Goal: Task Accomplishment & Management: Manage account settings

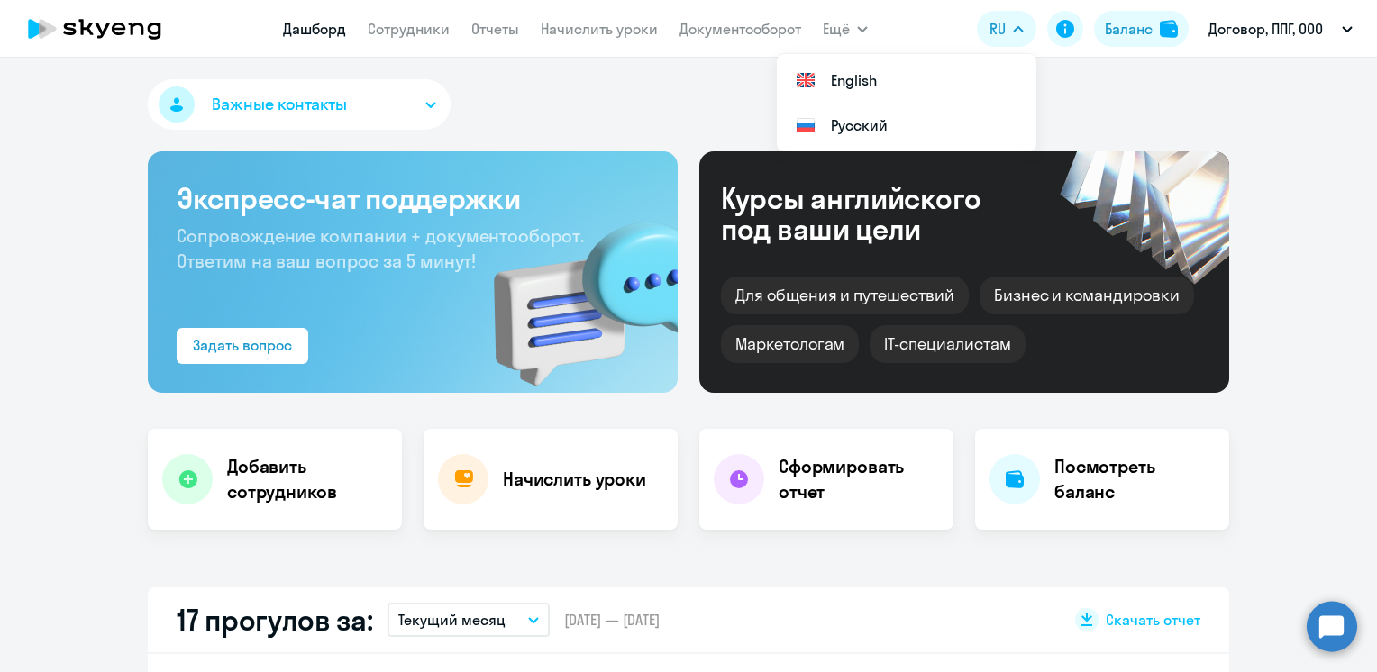
select select "30"
click at [569, 27] on link "Начислить уроки" at bounding box center [599, 29] width 117 height 18
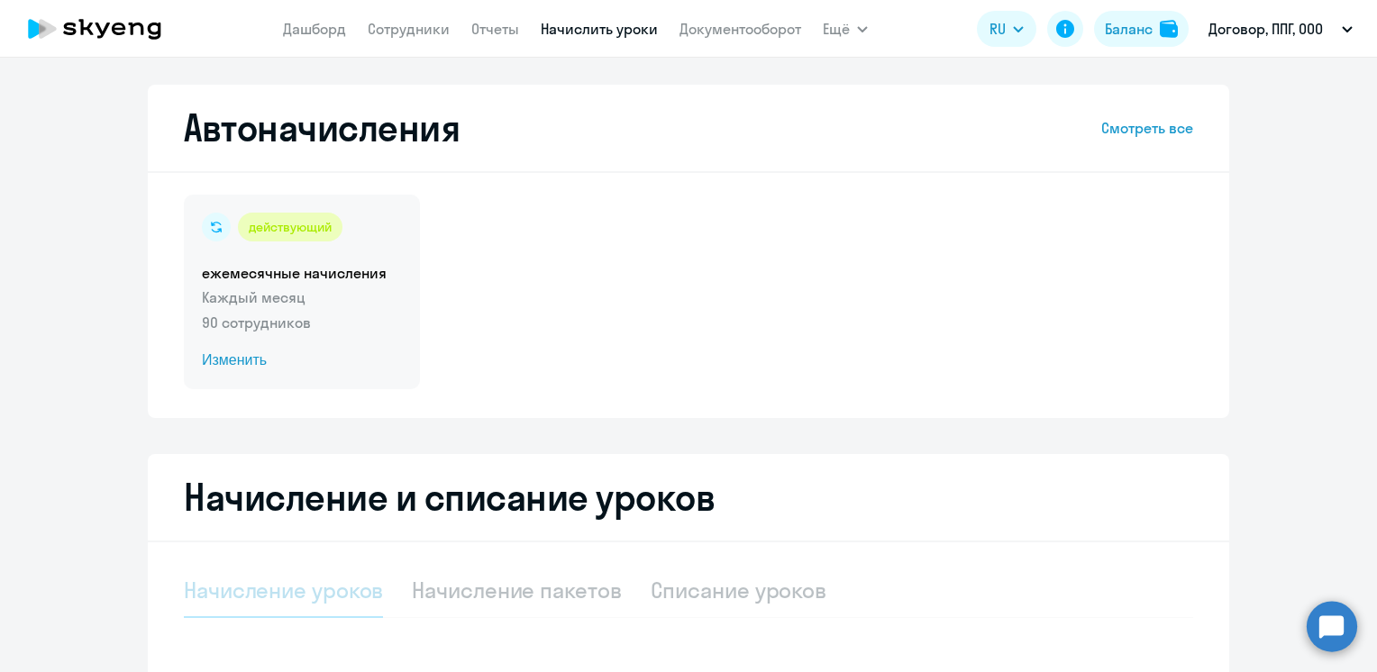
select select "10"
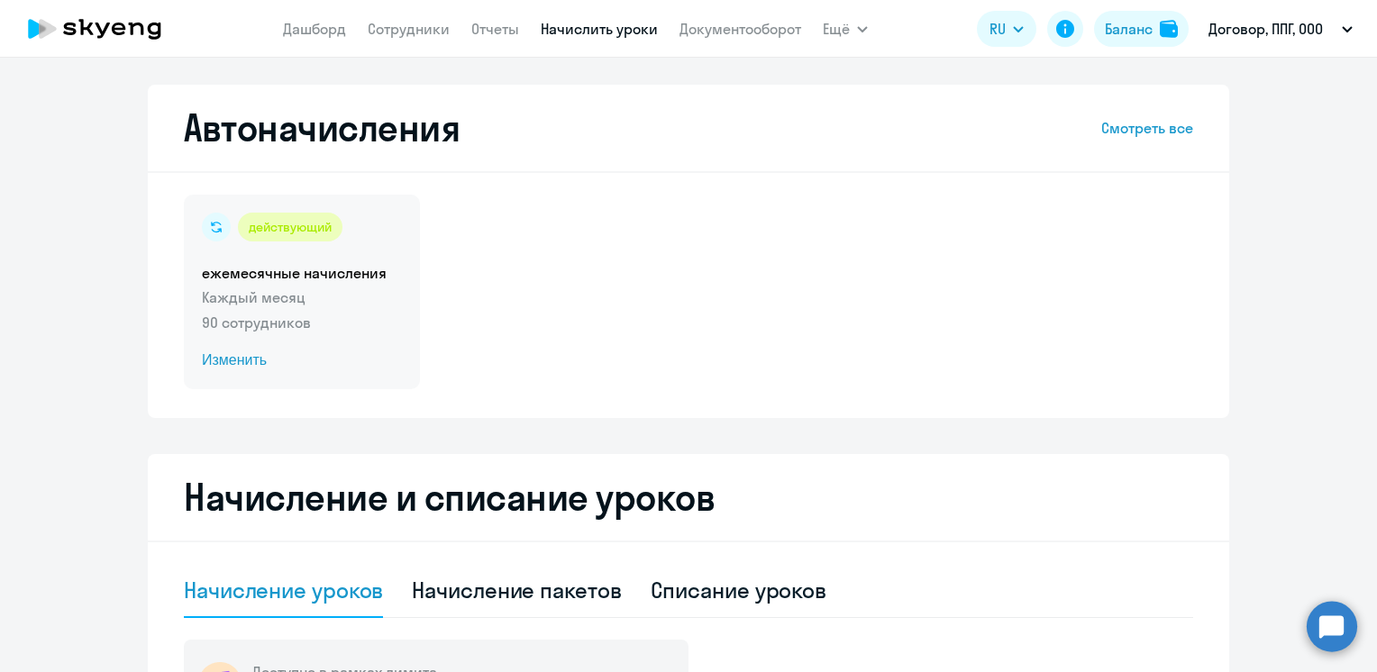
click at [206, 358] on span "Изменить" at bounding box center [302, 361] width 200 height 22
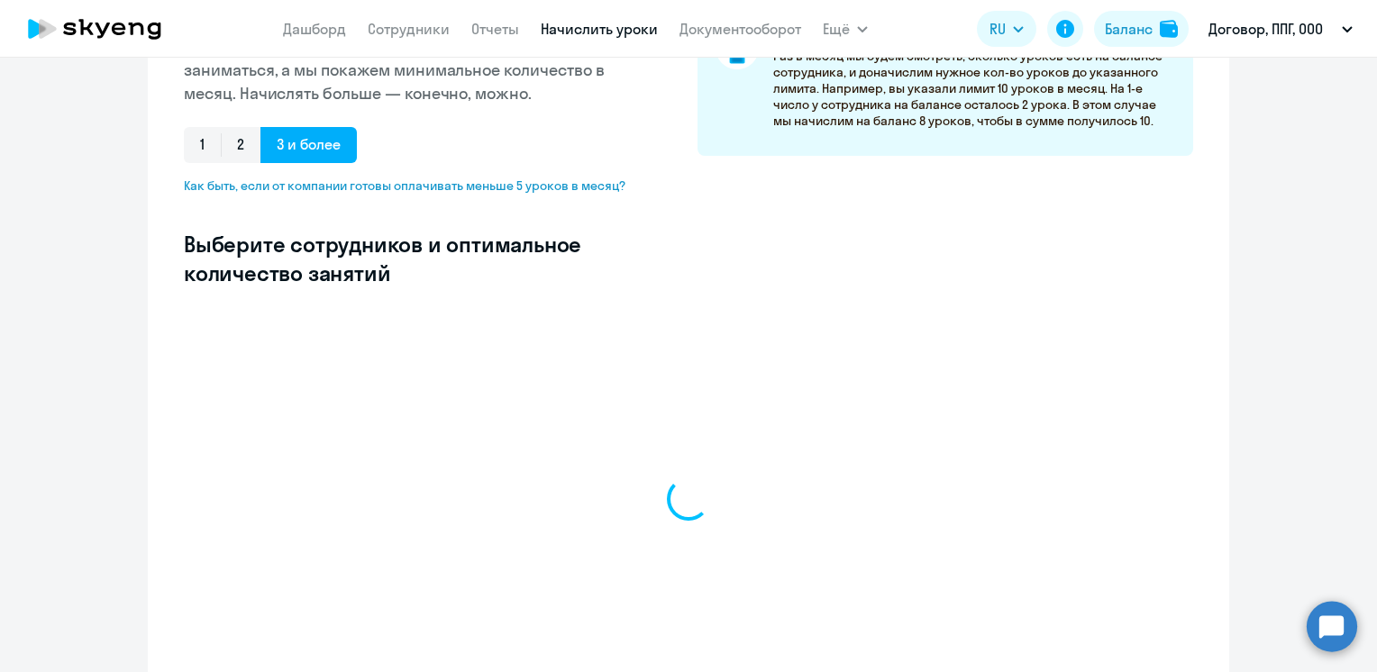
scroll to position [451, 0]
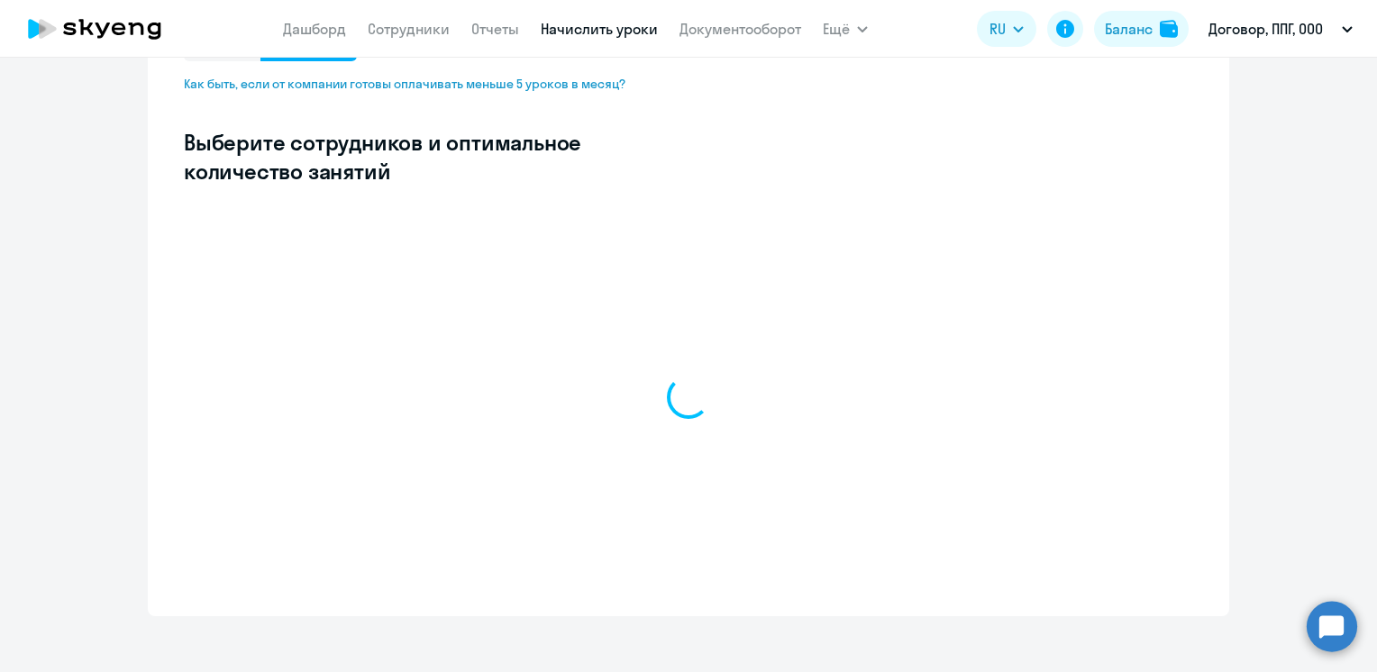
select select "10"
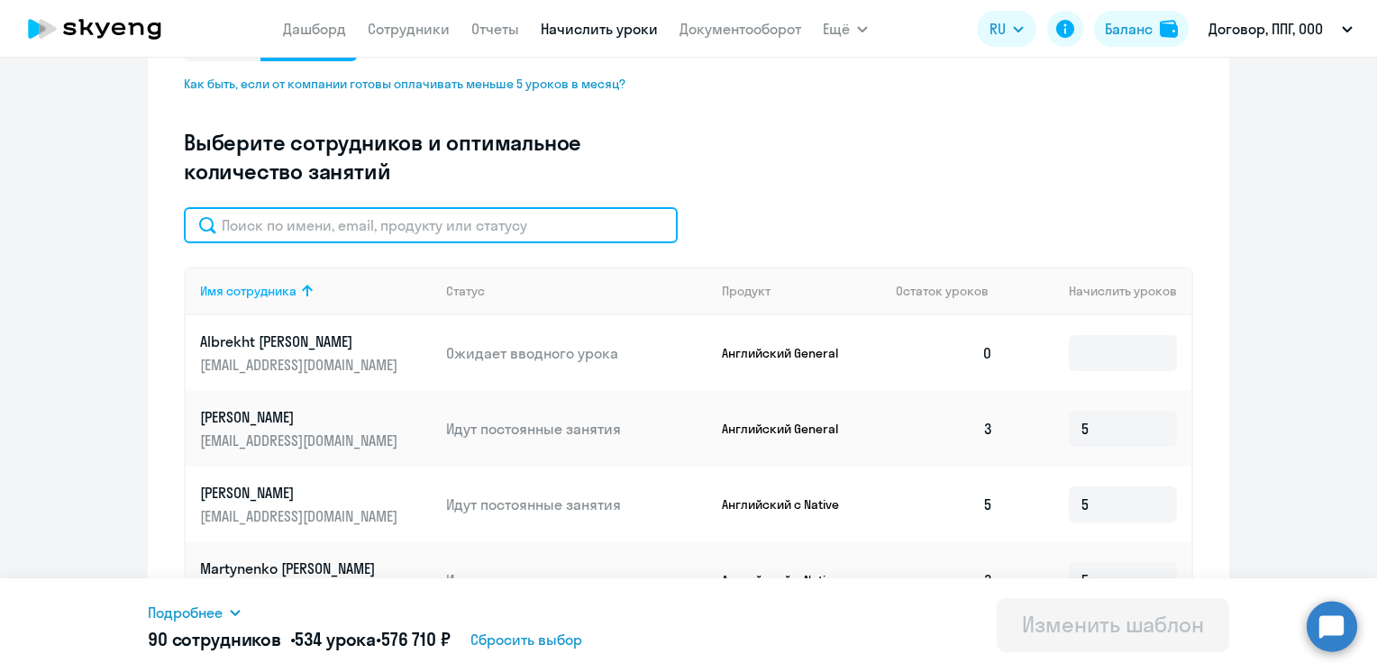
click at [411, 236] on input "text" at bounding box center [431, 225] width 494 height 36
paste input "[PERSON_NAME]"
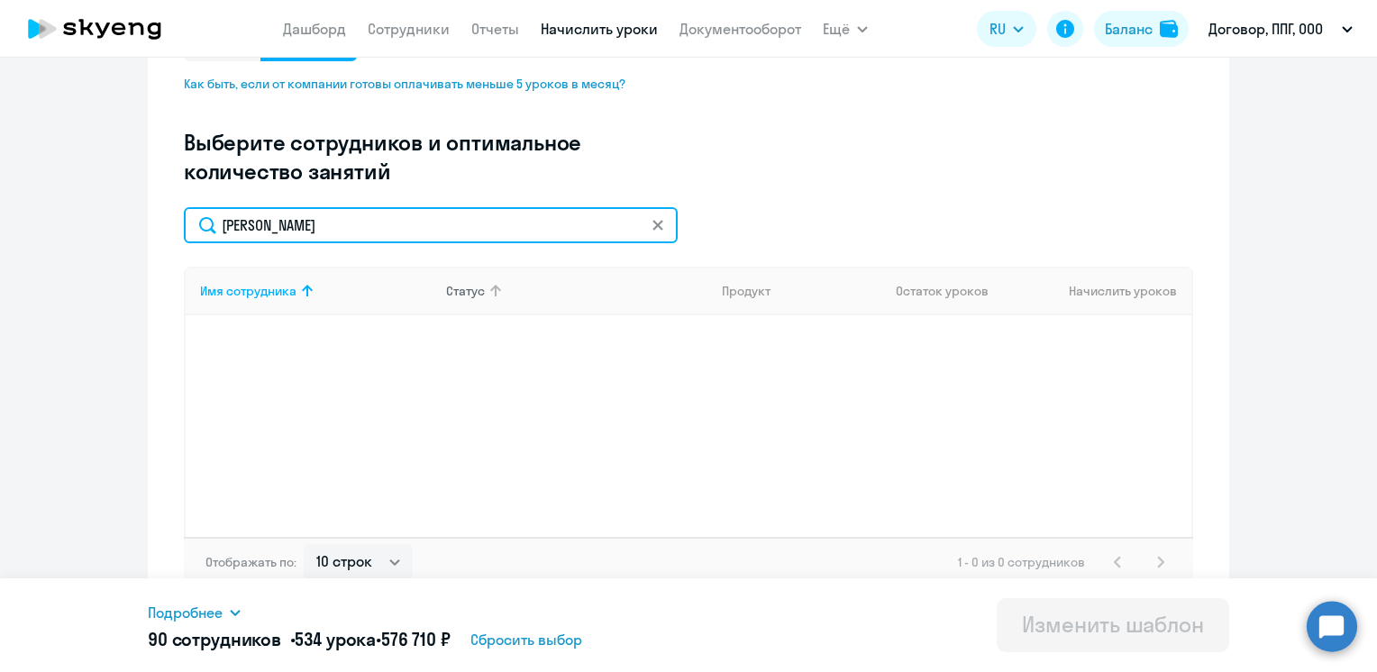
scroll to position [0, 0]
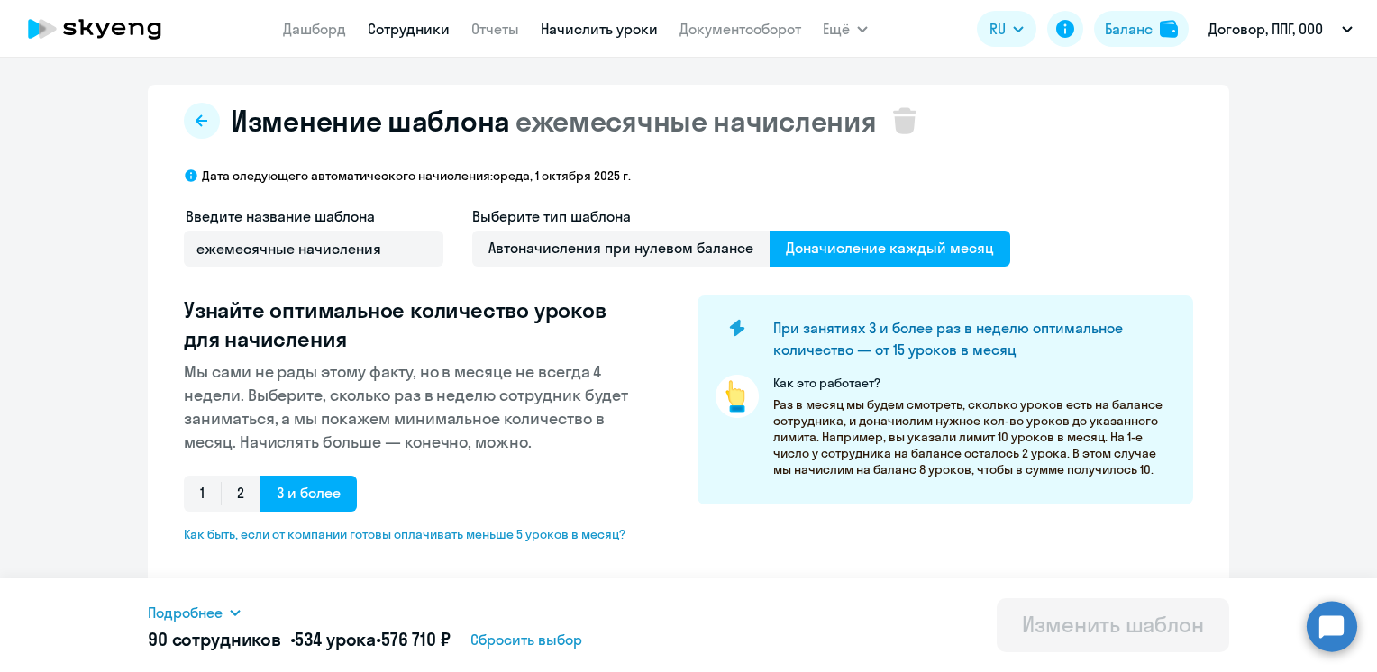
type input "[PERSON_NAME]"
click at [415, 31] on link "Сотрудники" at bounding box center [409, 29] width 82 height 18
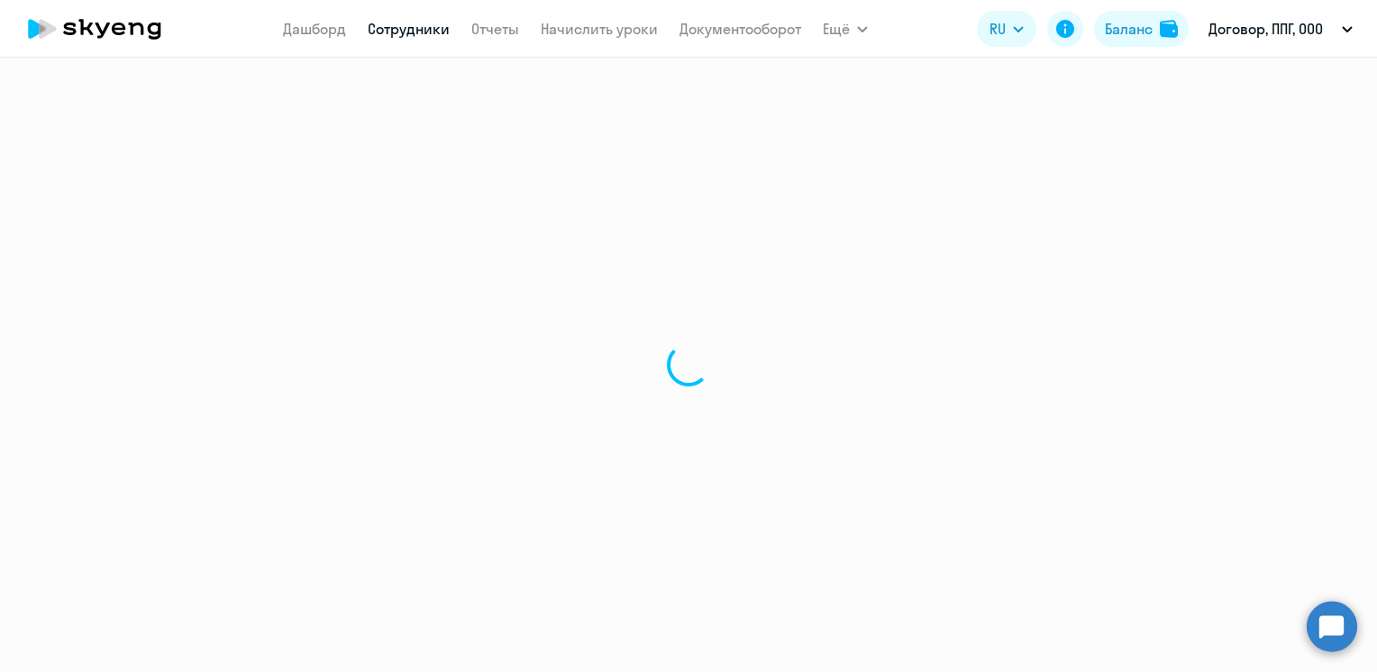
select select "30"
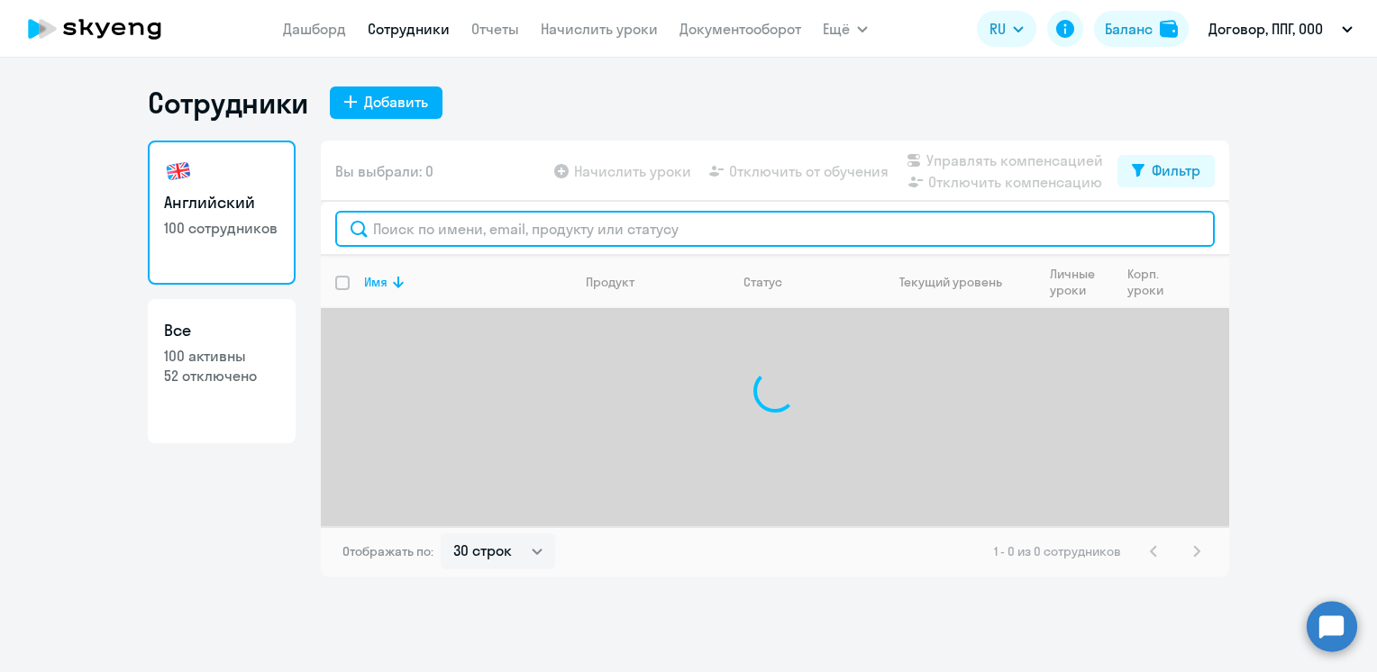
click at [446, 227] on input "text" at bounding box center [775, 229] width 880 height 36
paste input "[PERSON_NAME]"
type input "[PERSON_NAME]"
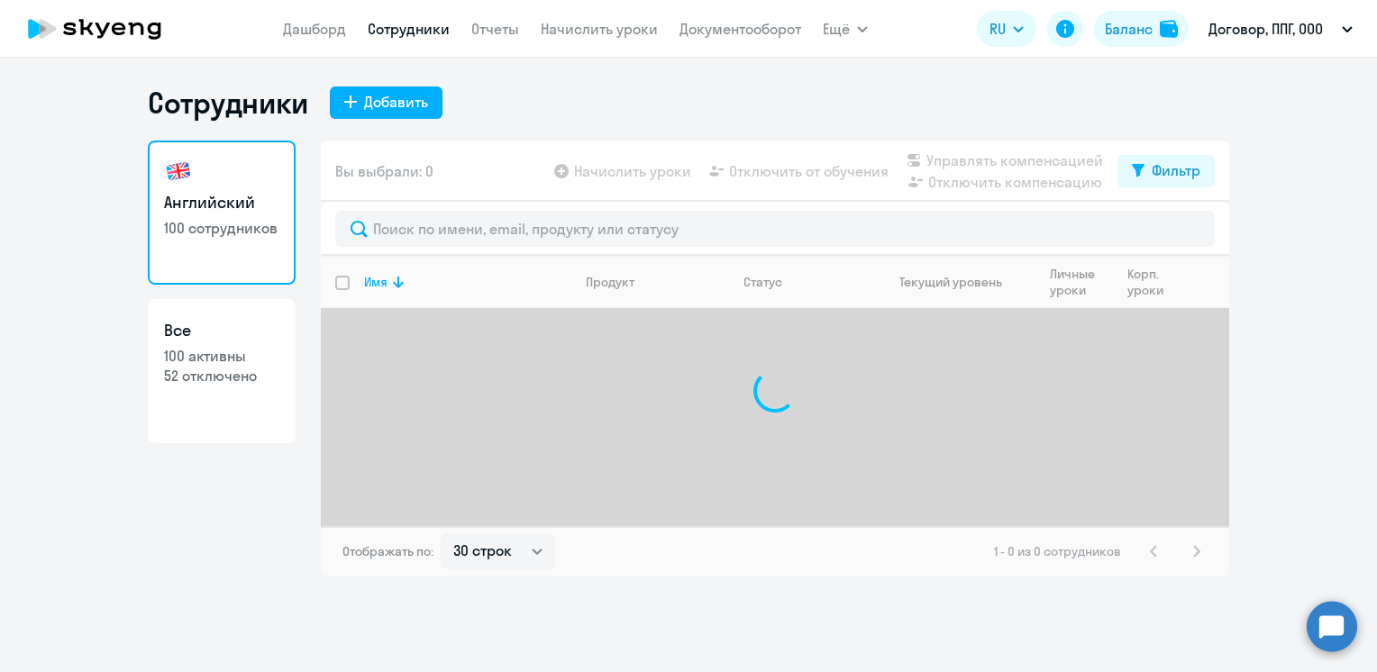
select select "30"
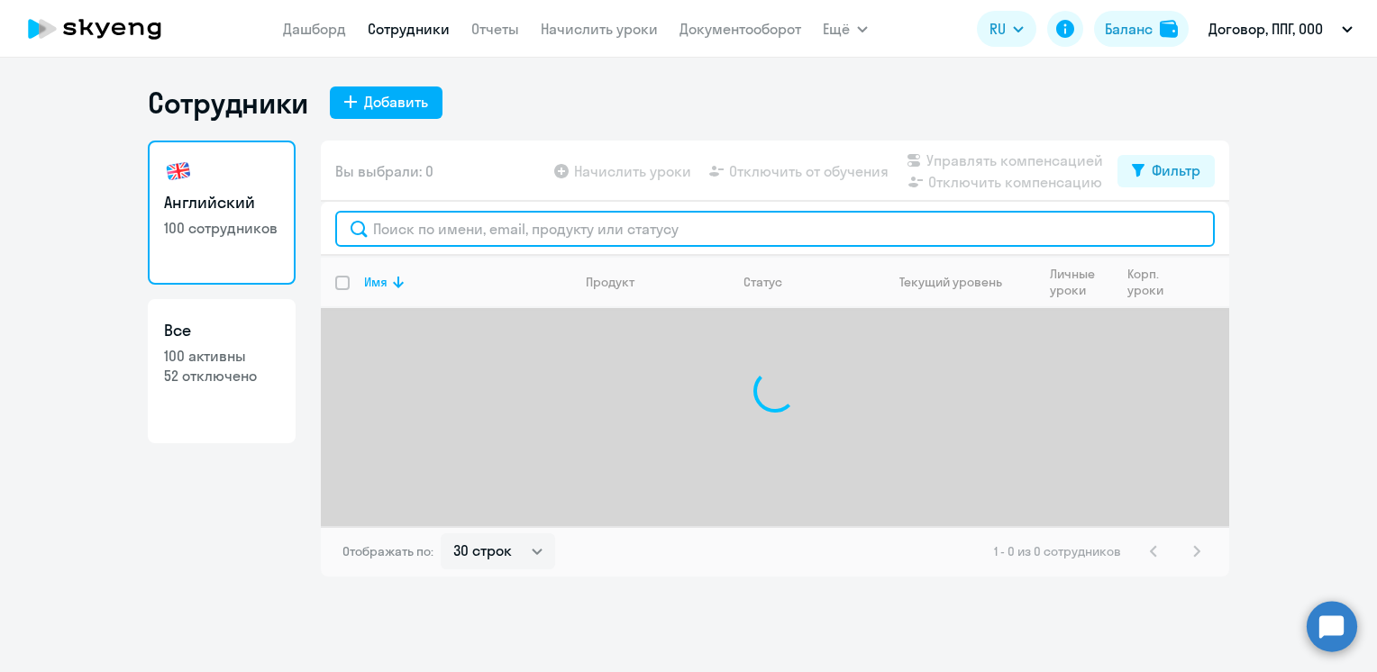
click at [508, 221] on input "text" at bounding box center [775, 229] width 880 height 36
paste input "[PERSON_NAME]"
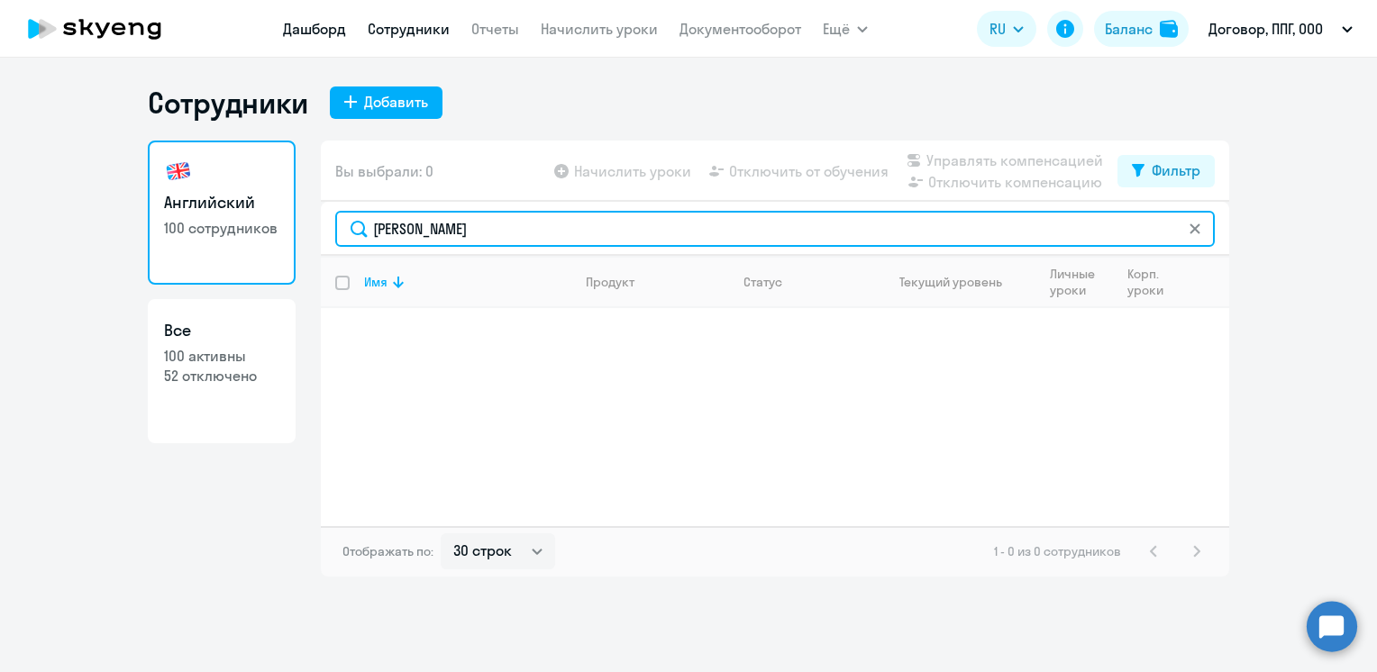
type input "[PERSON_NAME]"
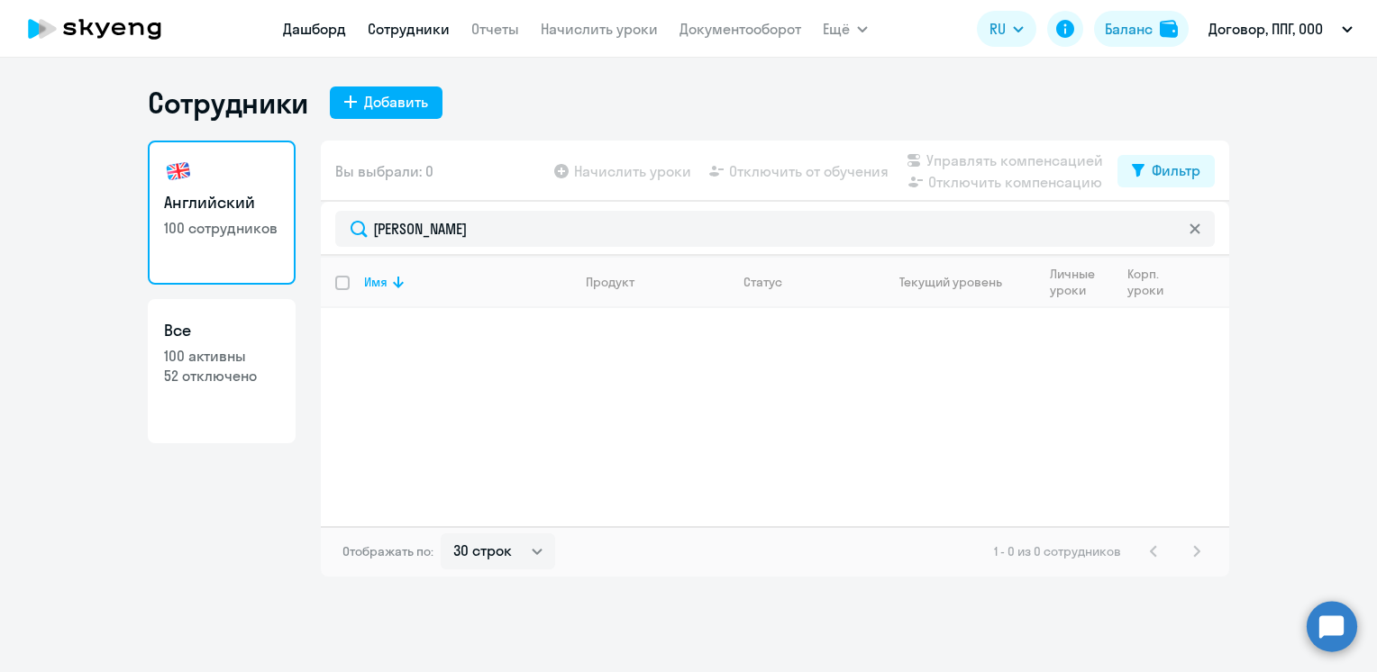
click at [303, 23] on link "Дашборд" at bounding box center [314, 29] width 63 height 18
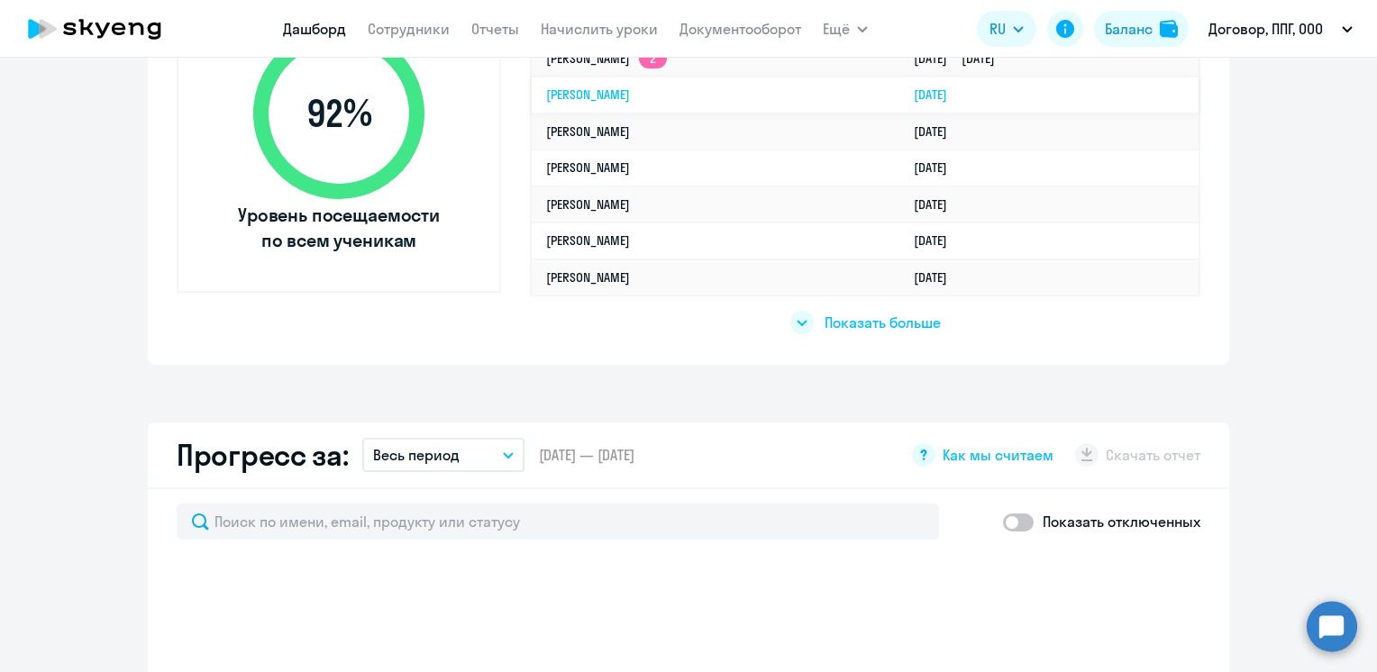
scroll to position [721, 0]
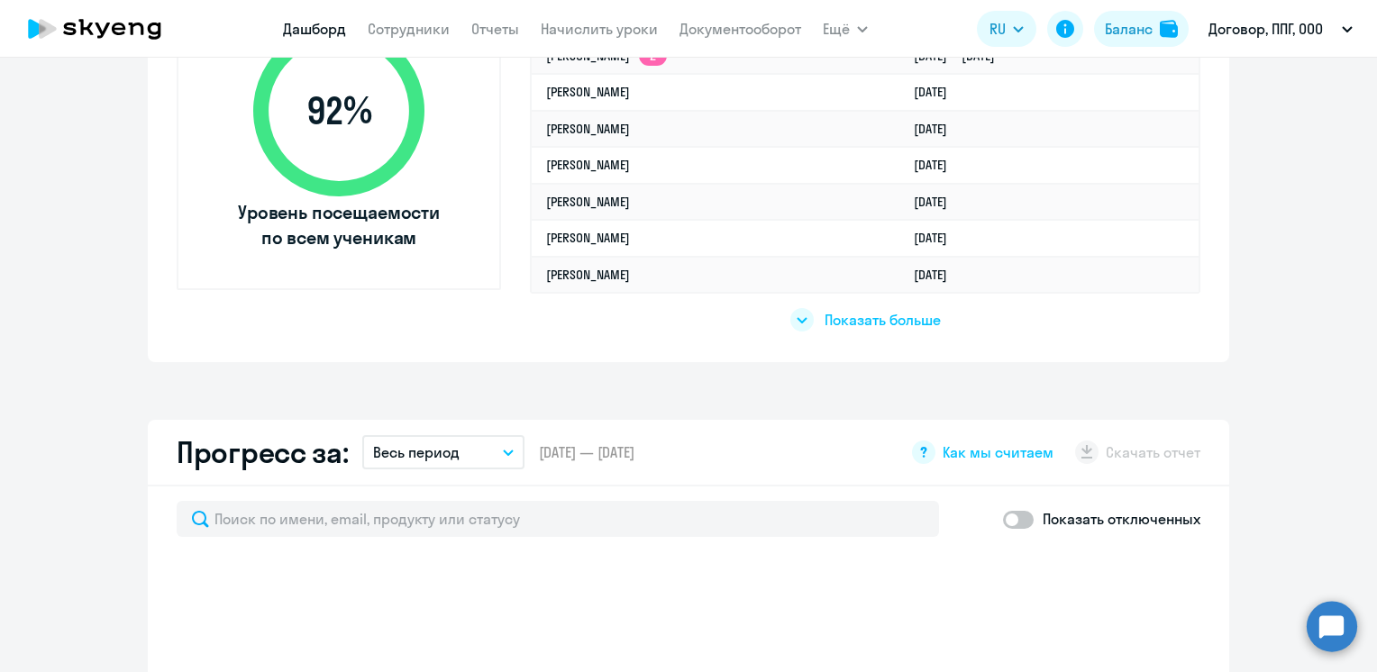
click at [855, 313] on span "Показать больше" at bounding box center [883, 320] width 116 height 20
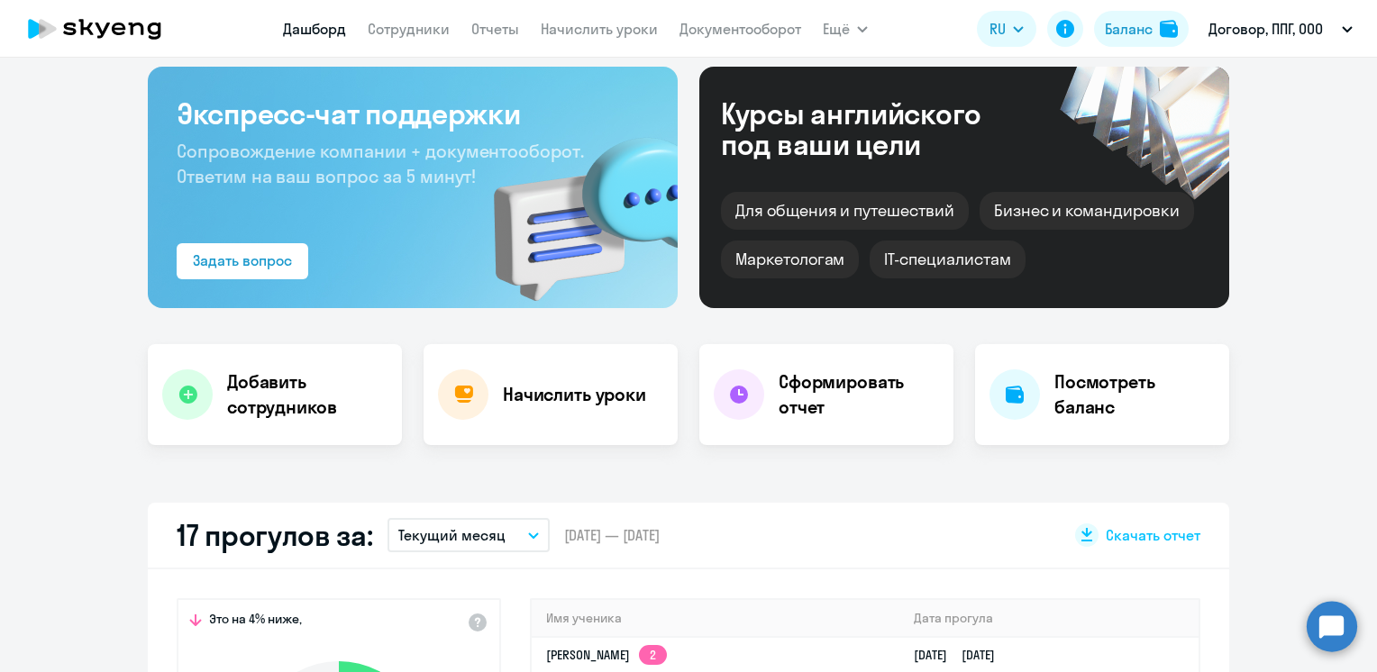
scroll to position [0, 0]
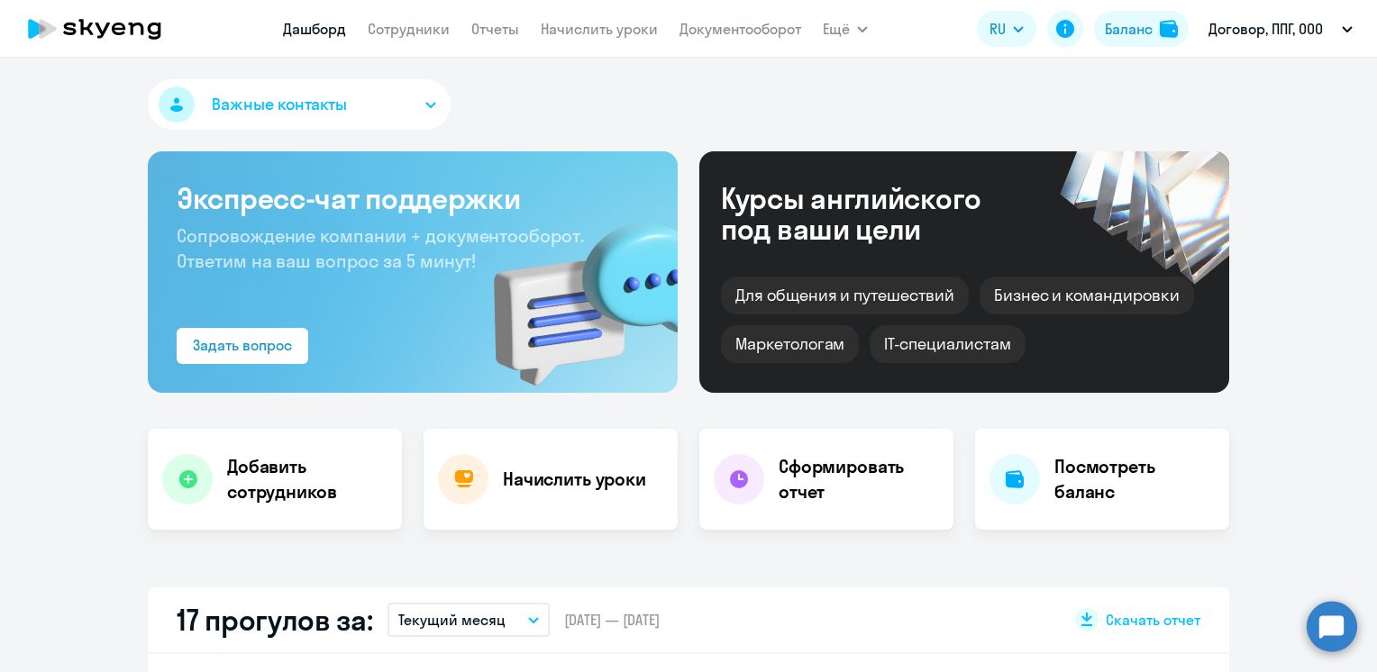
click at [385, 13] on nav "[PERSON_NAME] Отчеты Начислить уроки Документооборот" at bounding box center [542, 29] width 518 height 36
click at [386, 20] on link "Сотрудники" at bounding box center [409, 29] width 82 height 18
select select "30"
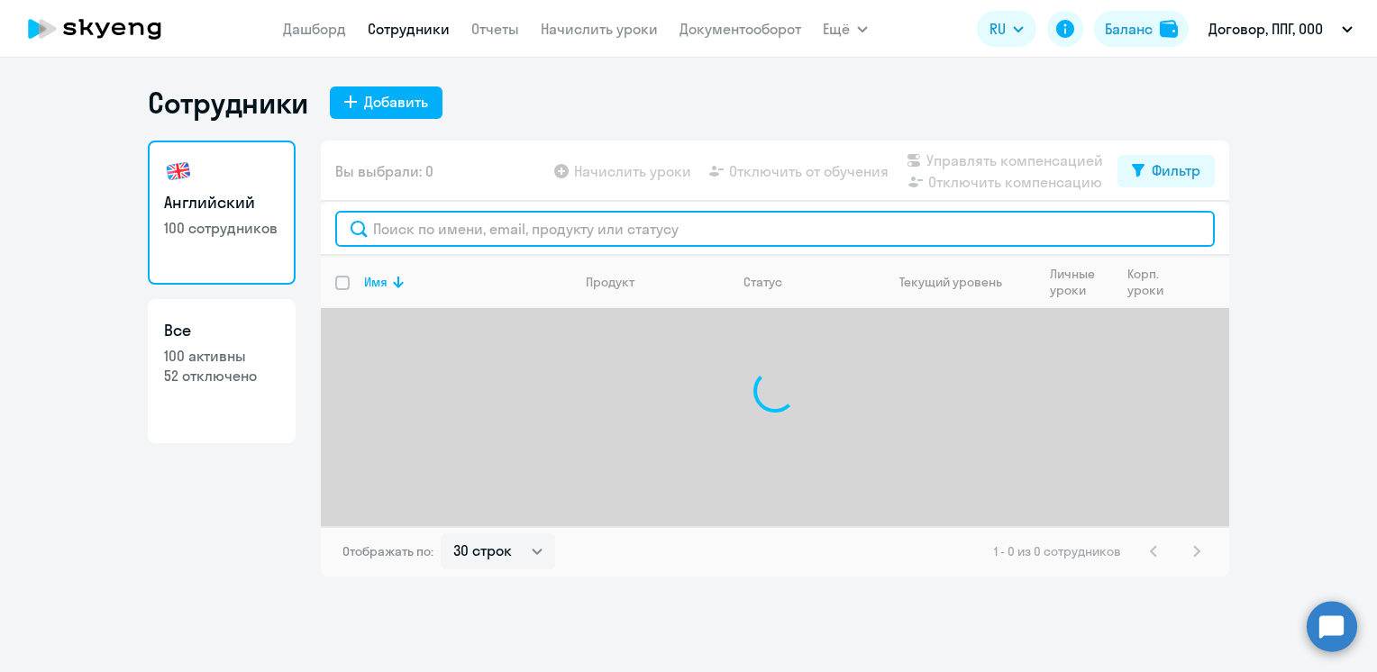
click at [493, 238] on input "text" at bounding box center [775, 229] width 880 height 36
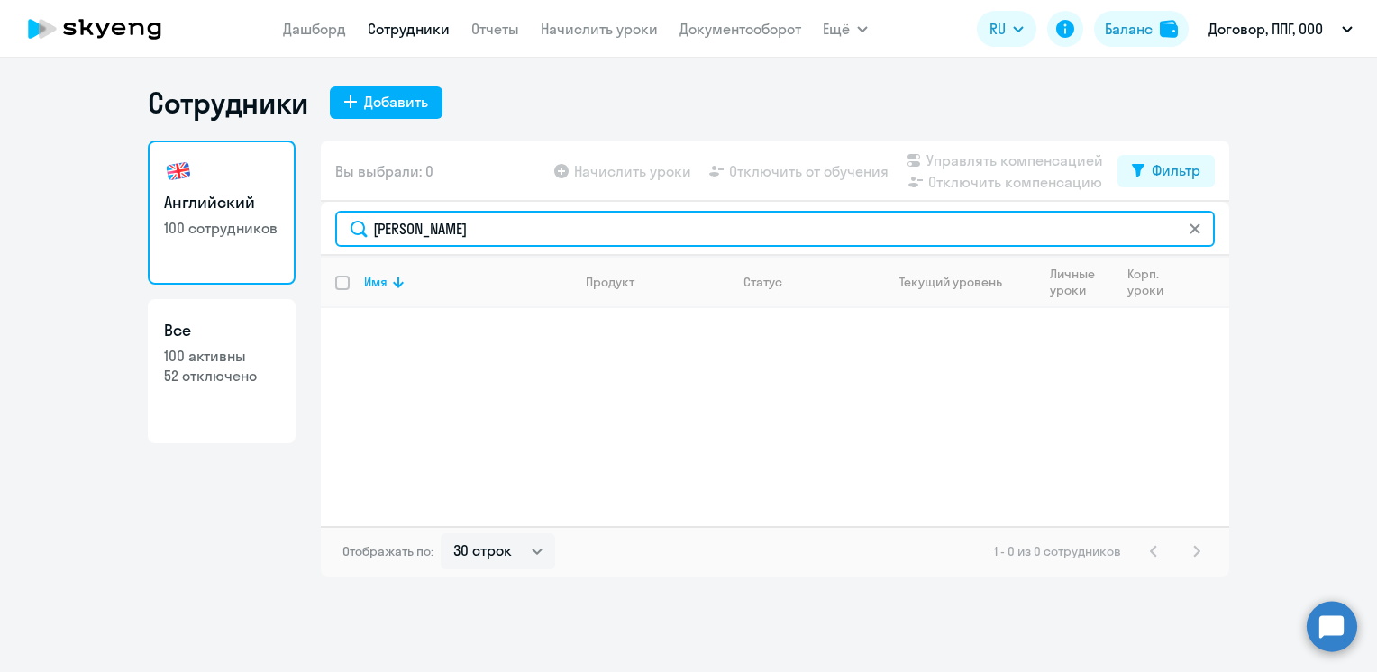
drag, startPoint x: 491, startPoint y: 227, endPoint x: 352, endPoint y: 229, distance: 138.8
click at [352, 229] on input "[PERSON_NAME]" at bounding box center [775, 229] width 880 height 36
paste input "[PERSON_NAME]"
type input "[PERSON_NAME]"
drag, startPoint x: 483, startPoint y: 223, endPoint x: 353, endPoint y: 222, distance: 129.8
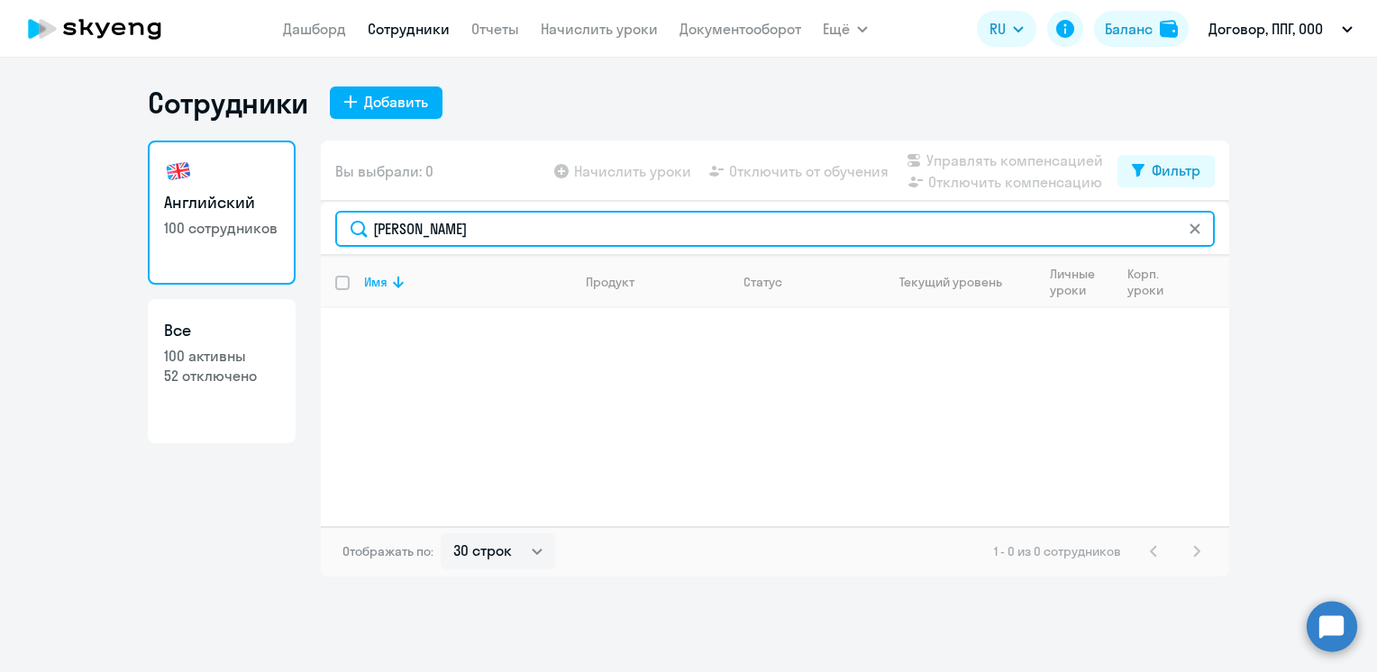
click at [353, 222] on input "[PERSON_NAME]" at bounding box center [775, 229] width 880 height 36
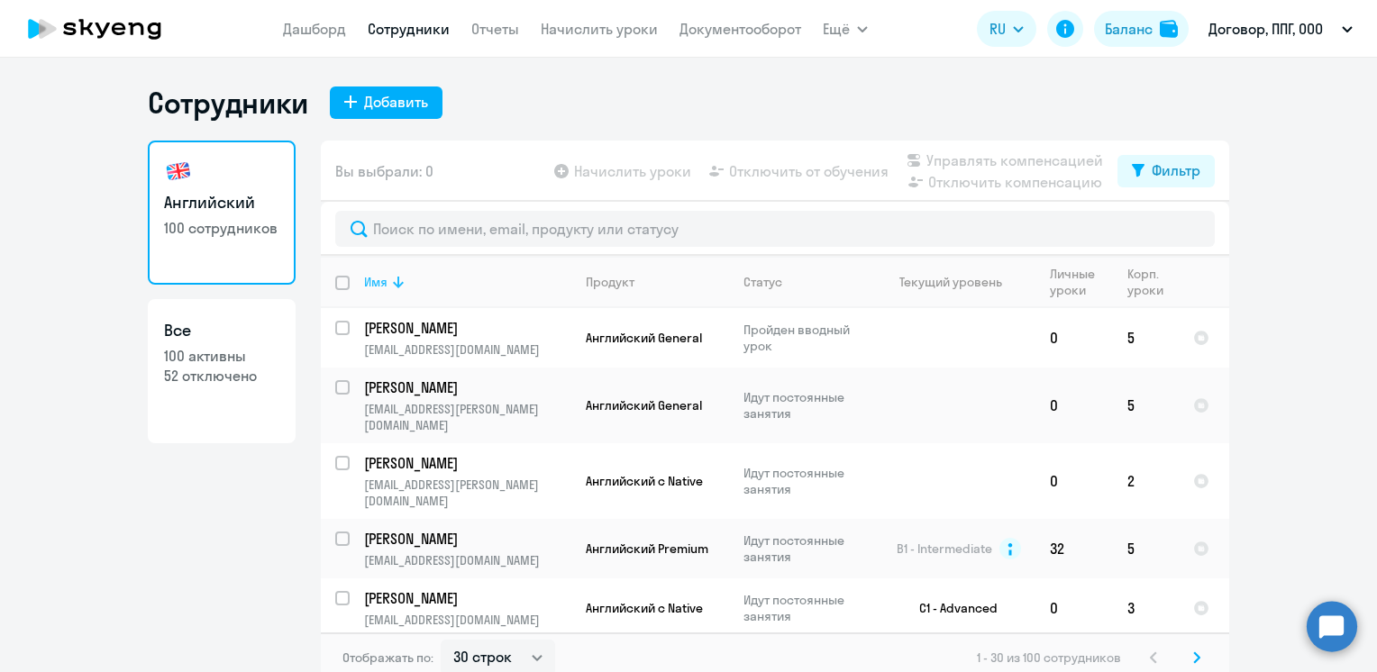
click at [368, 280] on div "Имя" at bounding box center [375, 282] width 23 height 16
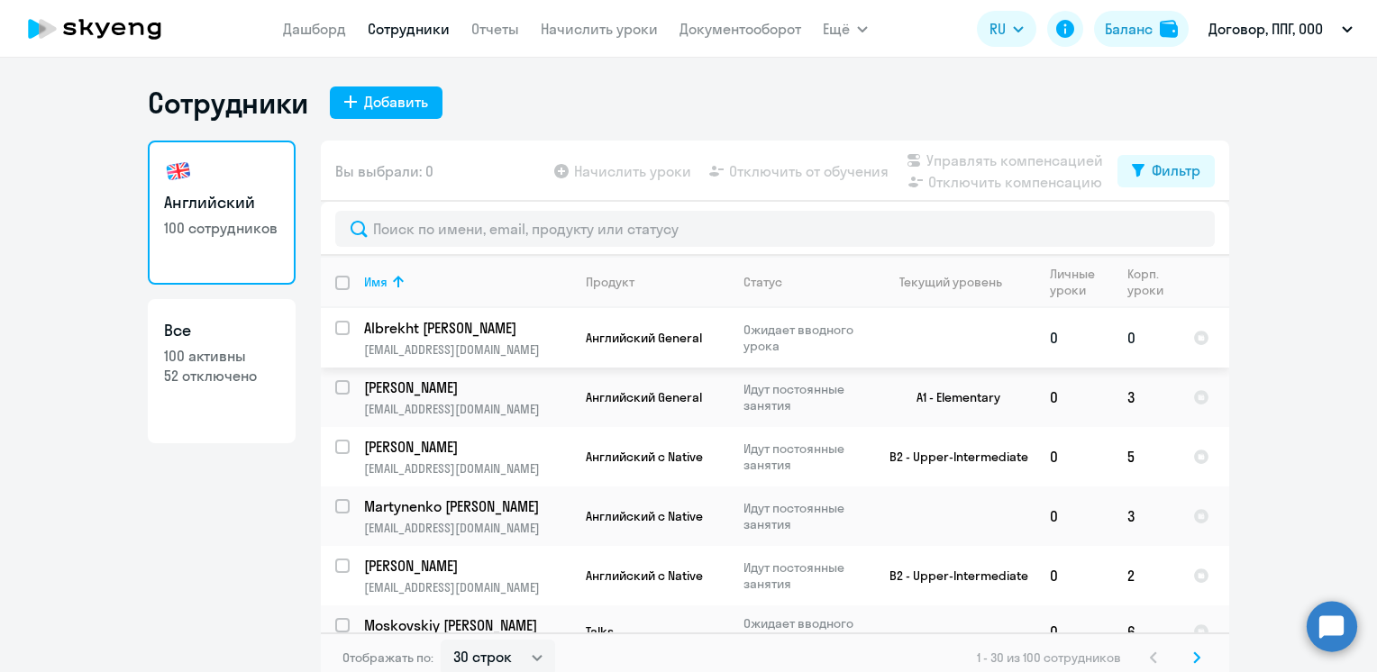
click at [371, 322] on p "Albrekht [PERSON_NAME]" at bounding box center [466, 328] width 204 height 20
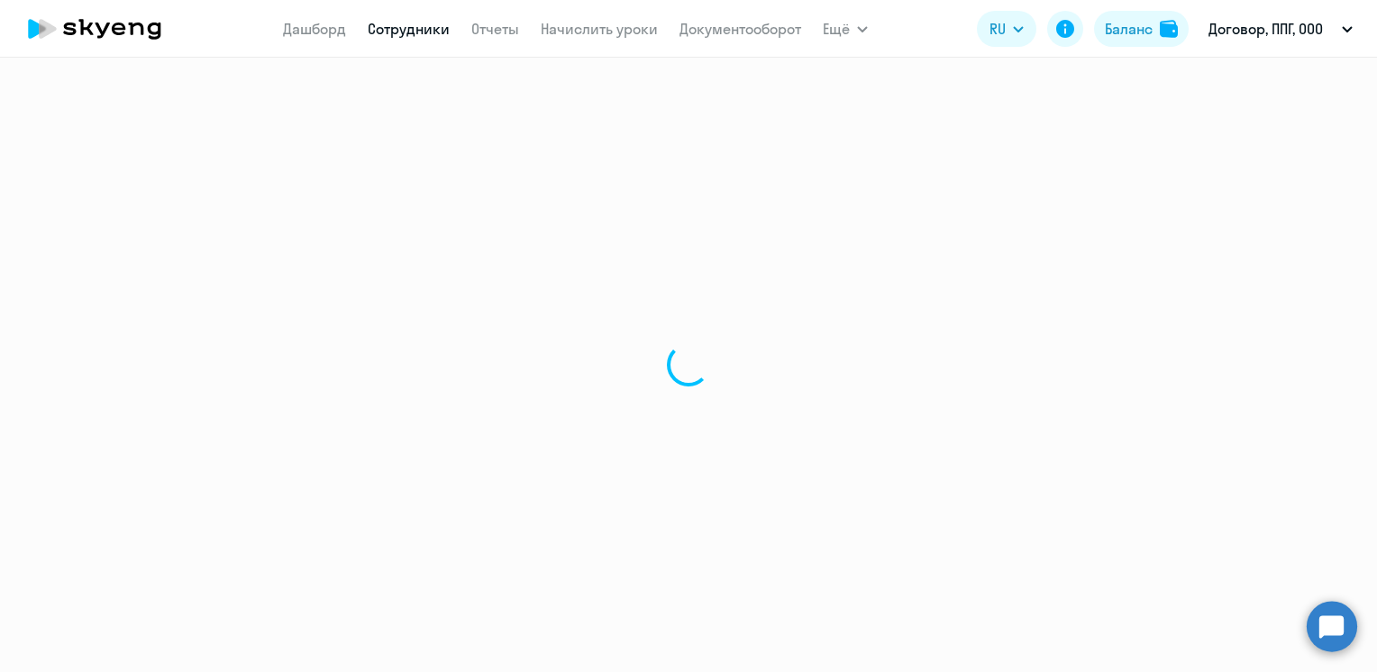
select select "english"
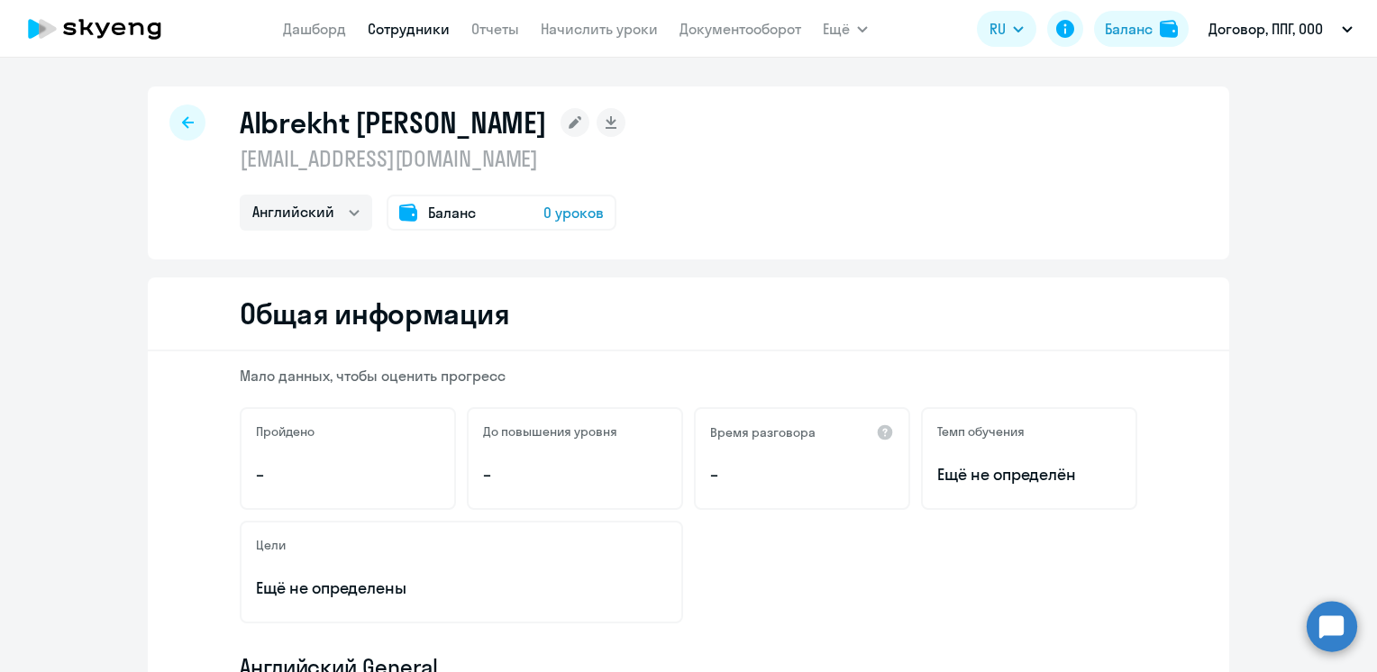
click at [561, 118] on rect at bounding box center [575, 122] width 29 height 29
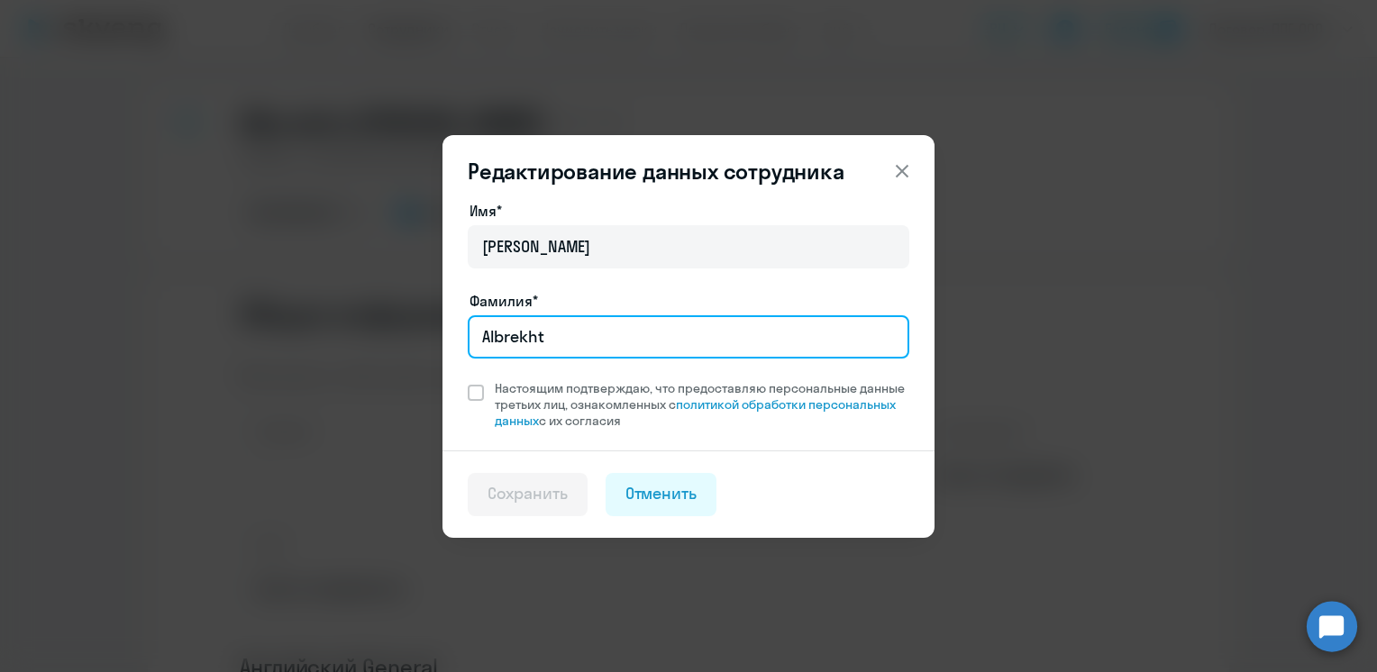
drag, startPoint x: 532, startPoint y: 343, endPoint x: 447, endPoint y: 343, distance: 84.7
click at [447, 343] on div "Имя* [PERSON_NAME]* [PERSON_NAME] подтверждаю, что предоставляю персональные да…" at bounding box center [688, 325] width 492 height 251
paste input "text"
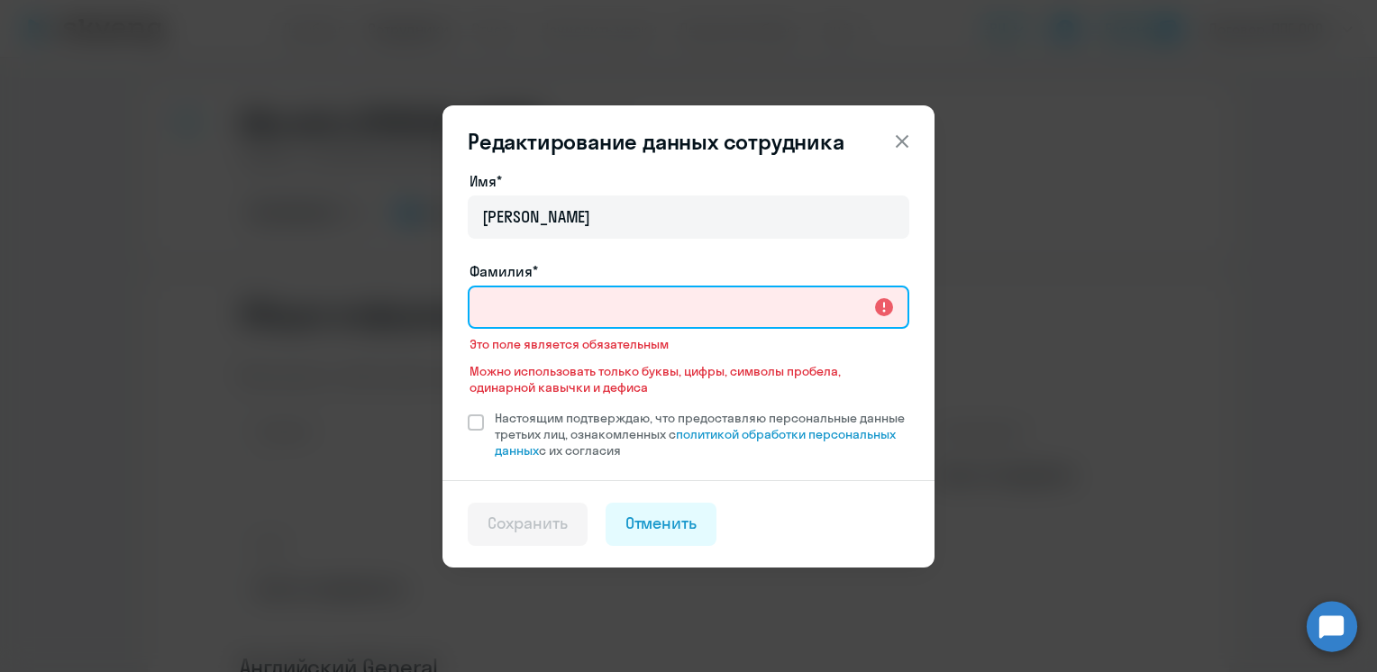
paste input "[PERSON_NAME]"
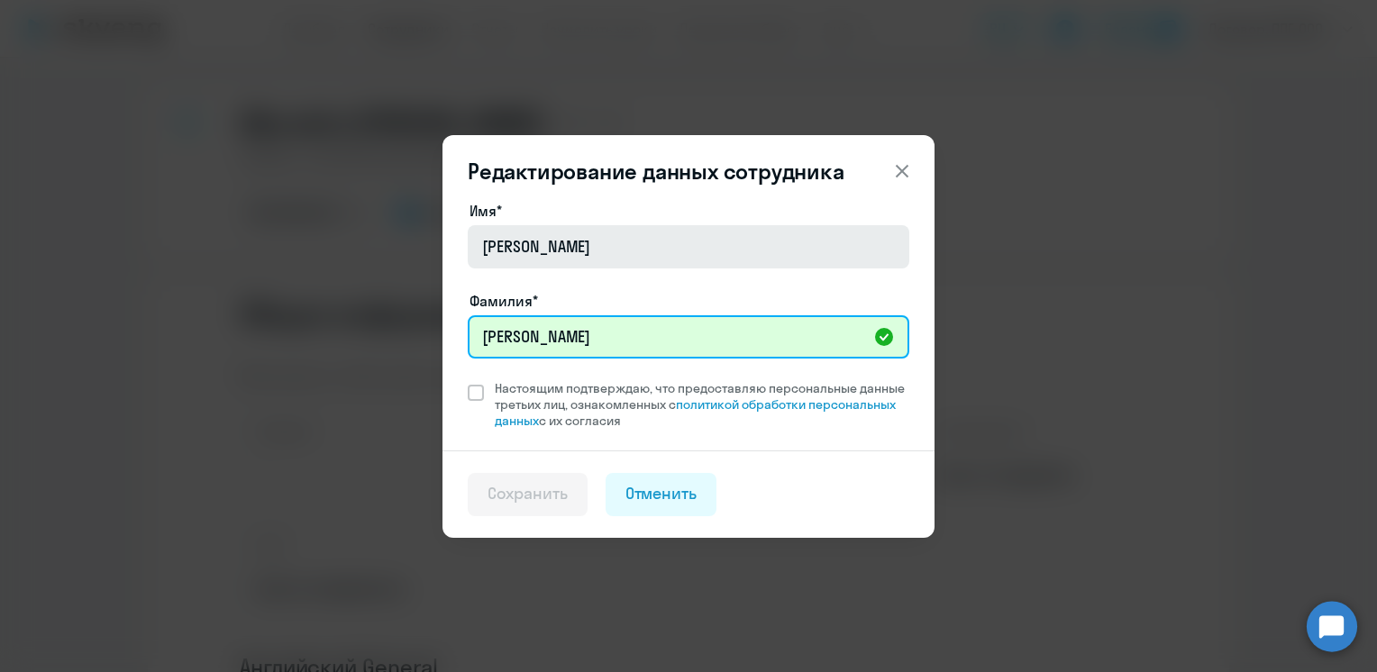
type input "[PERSON_NAME]"
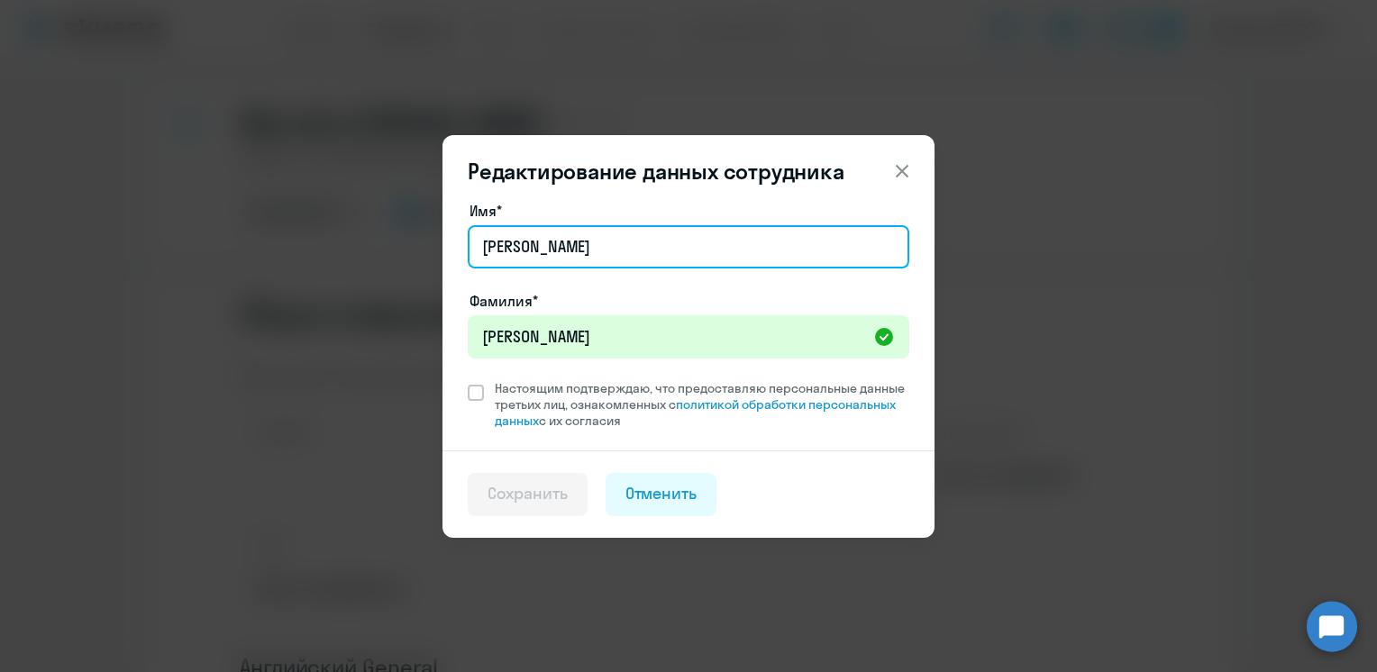
drag, startPoint x: 557, startPoint y: 249, endPoint x: 429, endPoint y: 250, distance: 128.0
click at [429, 250] on div "Редактирование данных сотрудника Имя* [PERSON_NAME]* [PERSON_NAME] подтверждаю,…" at bounding box center [688, 336] width 872 height 505
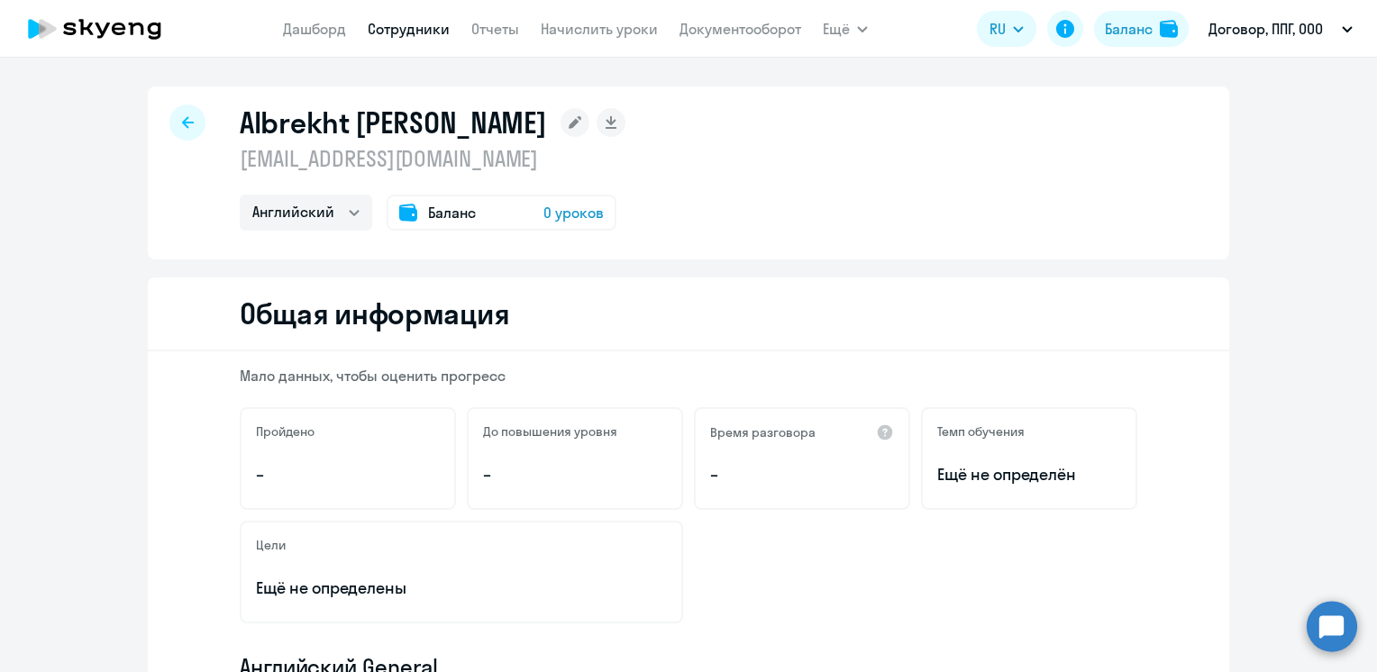
click at [561, 125] on rect at bounding box center [575, 122] width 29 height 29
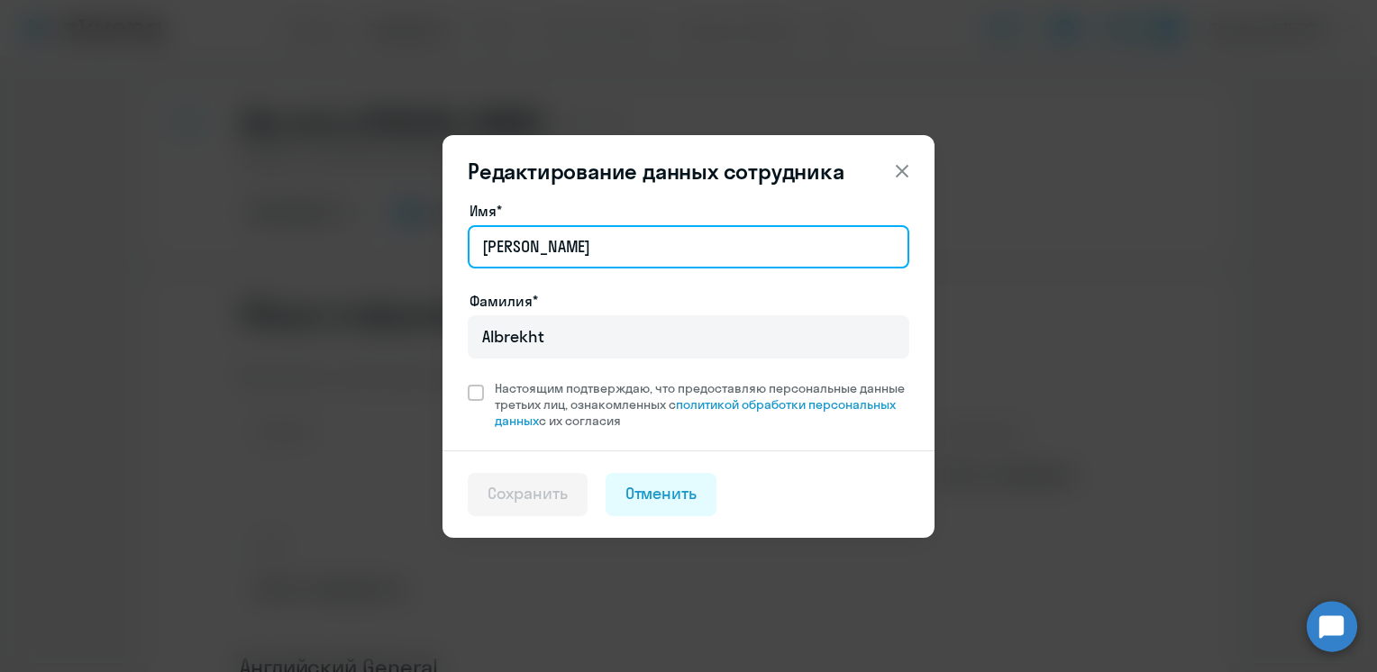
drag, startPoint x: 507, startPoint y: 243, endPoint x: 407, endPoint y: 242, distance: 100.0
click at [418, 243] on div "Редактирование данных сотрудника Имя* [PERSON_NAME]* [PERSON_NAME] подтверждаю,…" at bounding box center [688, 336] width 872 height 505
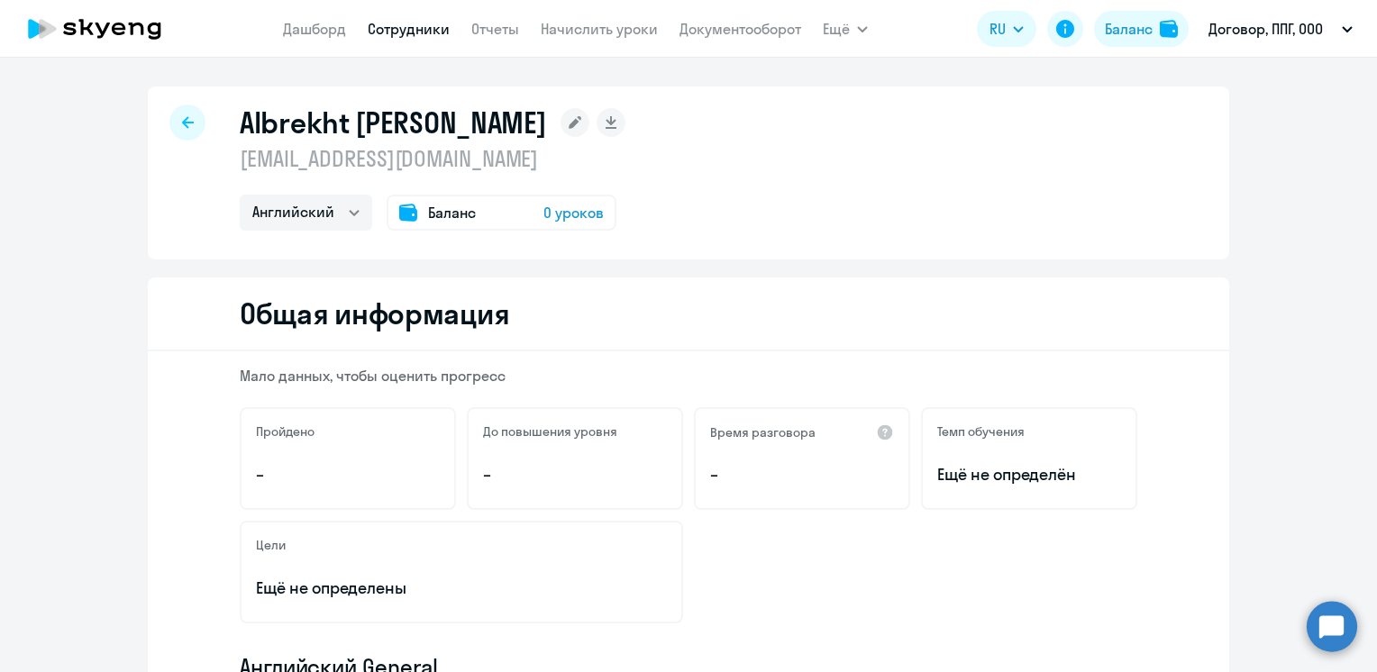
click at [561, 130] on rect at bounding box center [575, 122] width 29 height 29
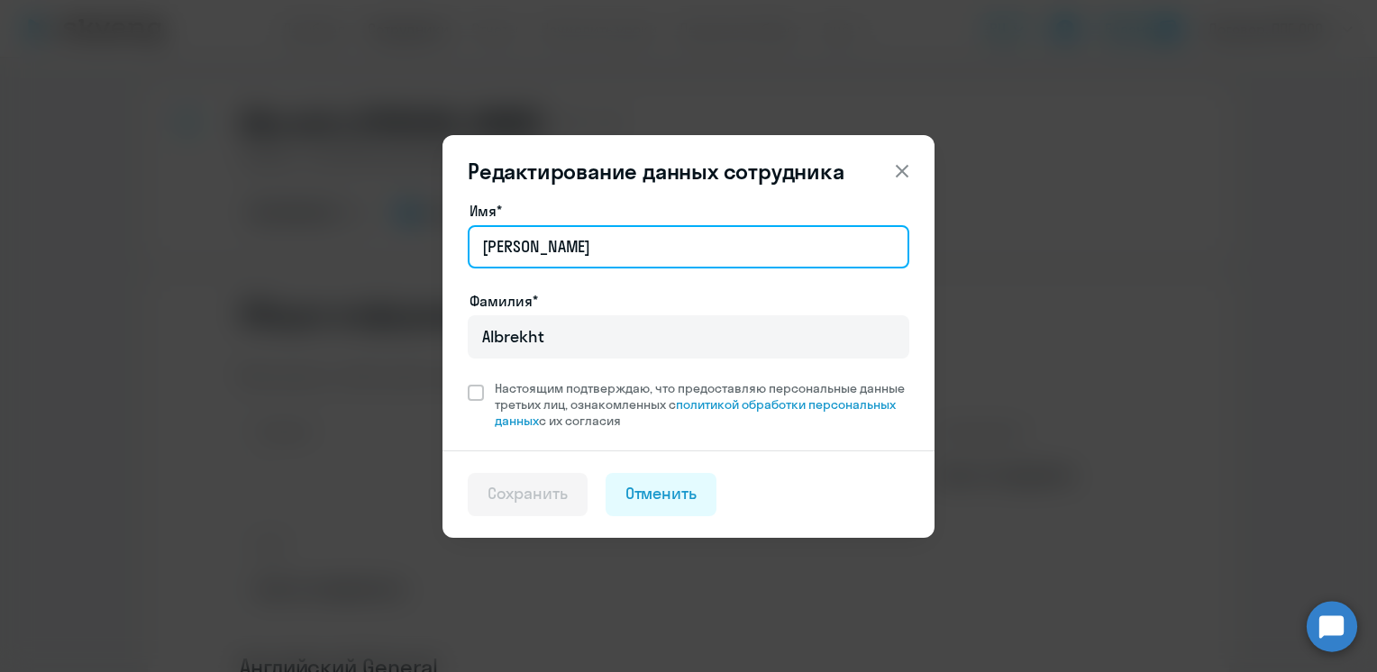
click at [551, 246] on input "[PERSON_NAME]" at bounding box center [689, 246] width 442 height 43
type input "[PERSON_NAME]"
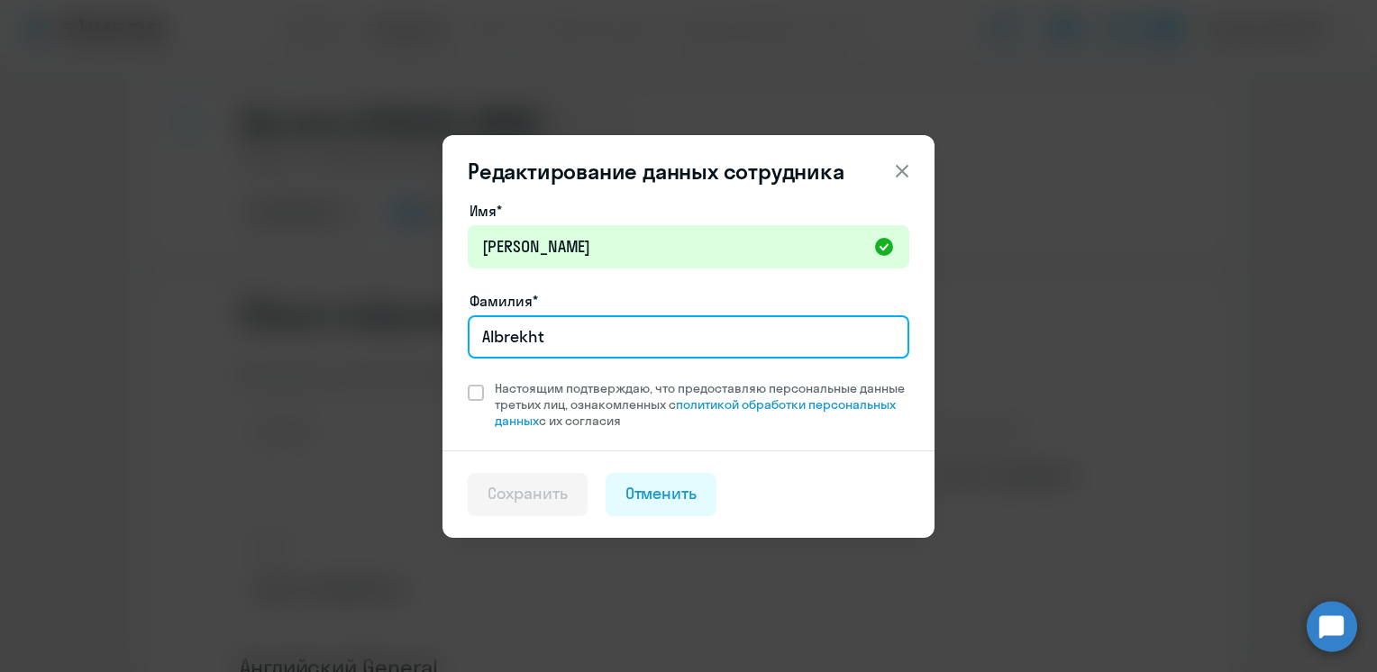
paste input "[PERSON_NAME]"
type input "[PERSON_NAME]"
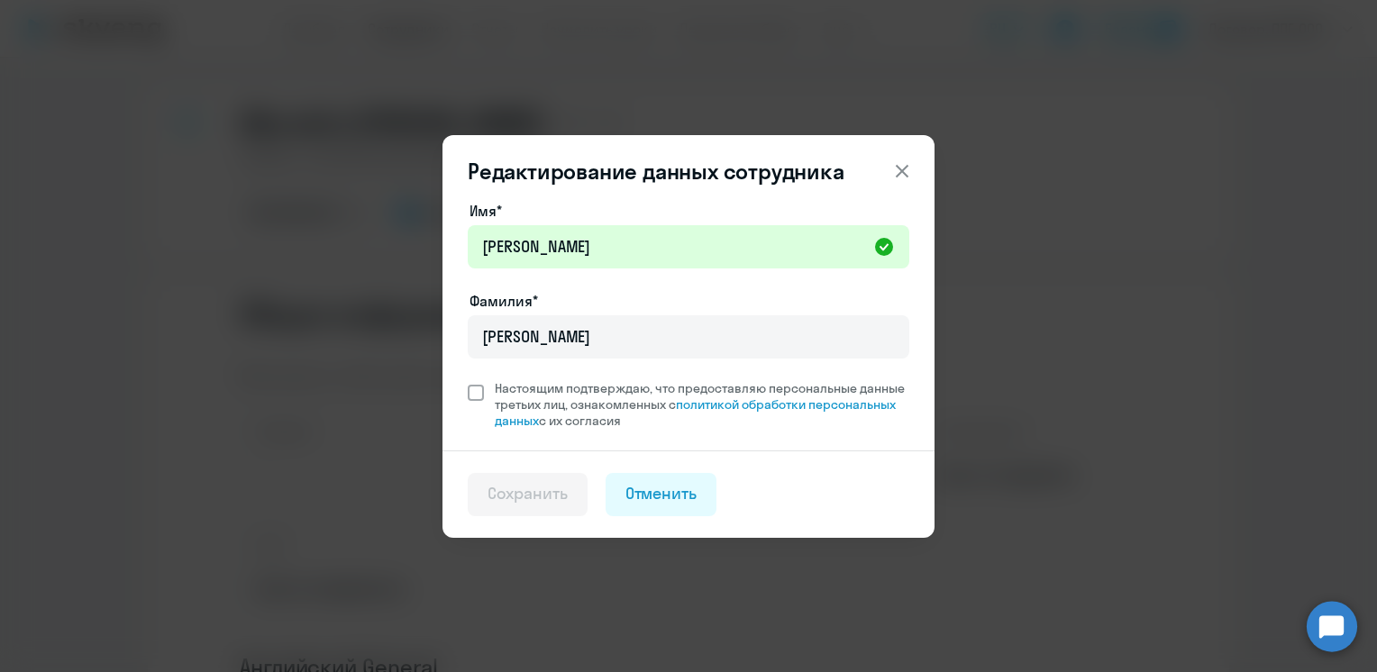
click at [482, 393] on span at bounding box center [476, 393] width 16 height 16
click at [468, 380] on input "Настоящим подтверждаю, что предоставляю персональные данные третьих лиц, ознако…" at bounding box center [467, 379] width 1 height 1
checkbox input "true"
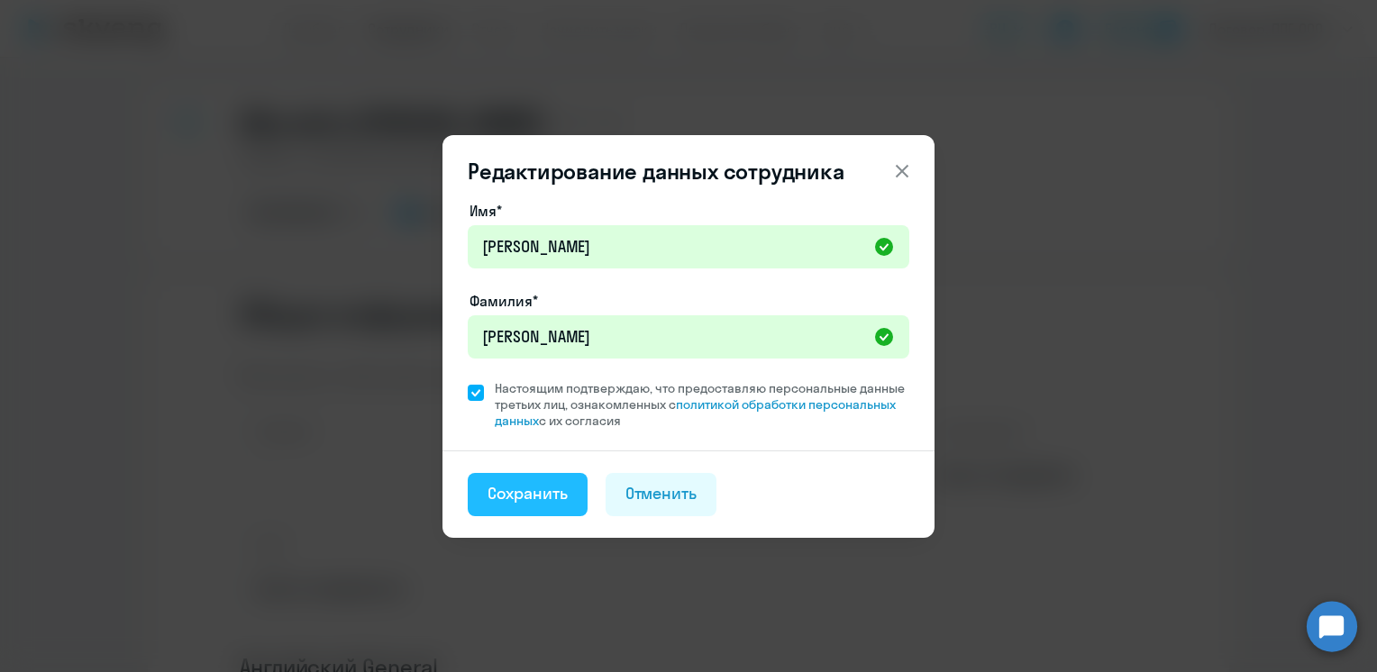
click at [532, 500] on div "Сохранить" at bounding box center [528, 493] width 80 height 23
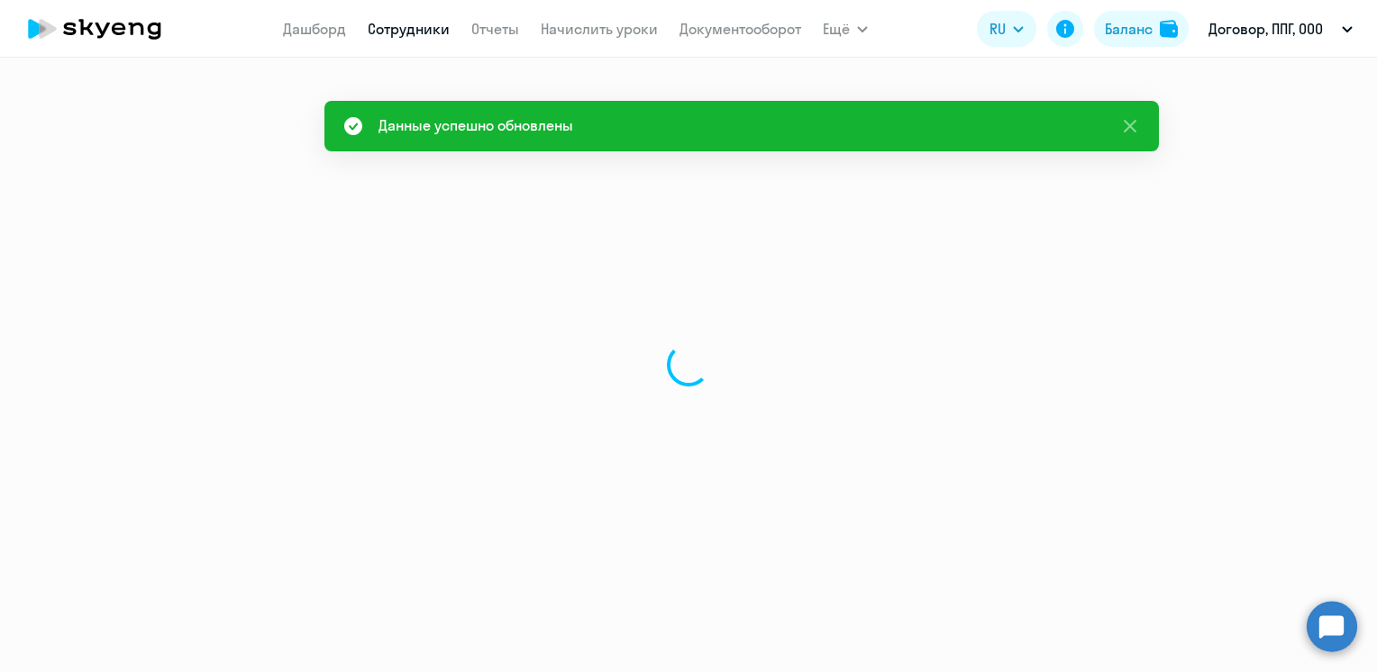
select select "english"
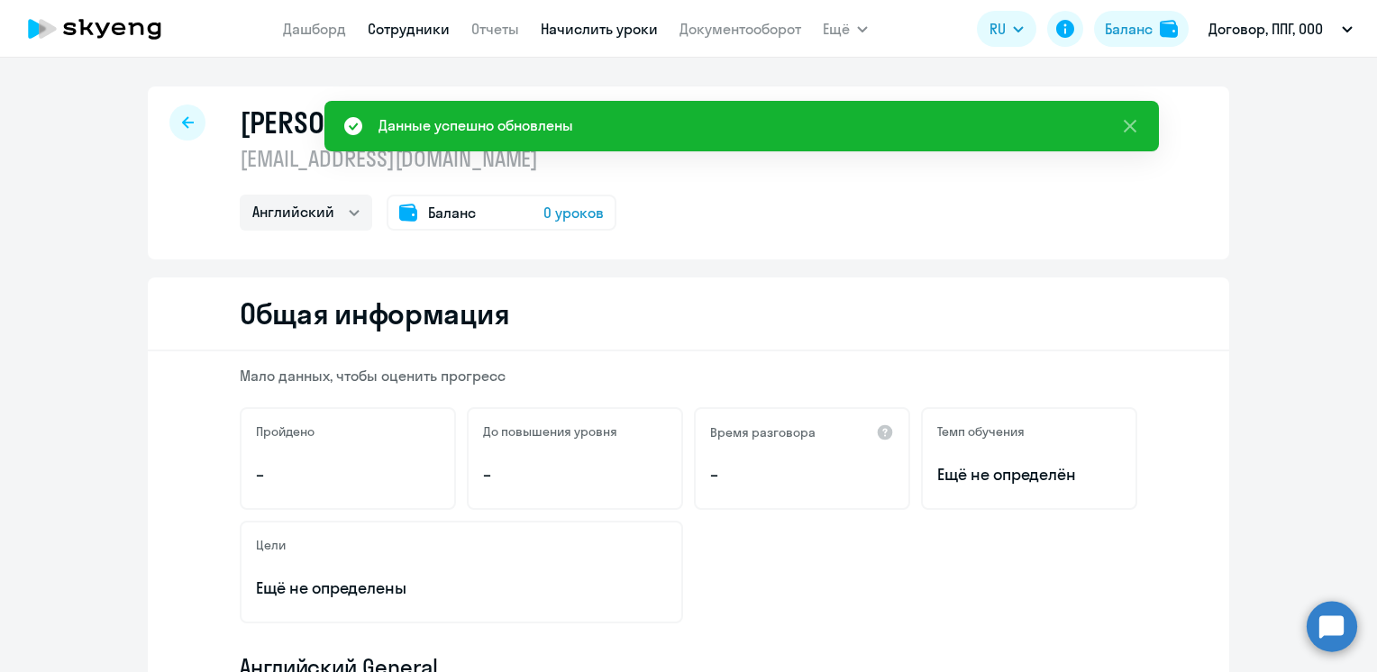
click at [560, 27] on link "Начислить уроки" at bounding box center [599, 29] width 117 height 18
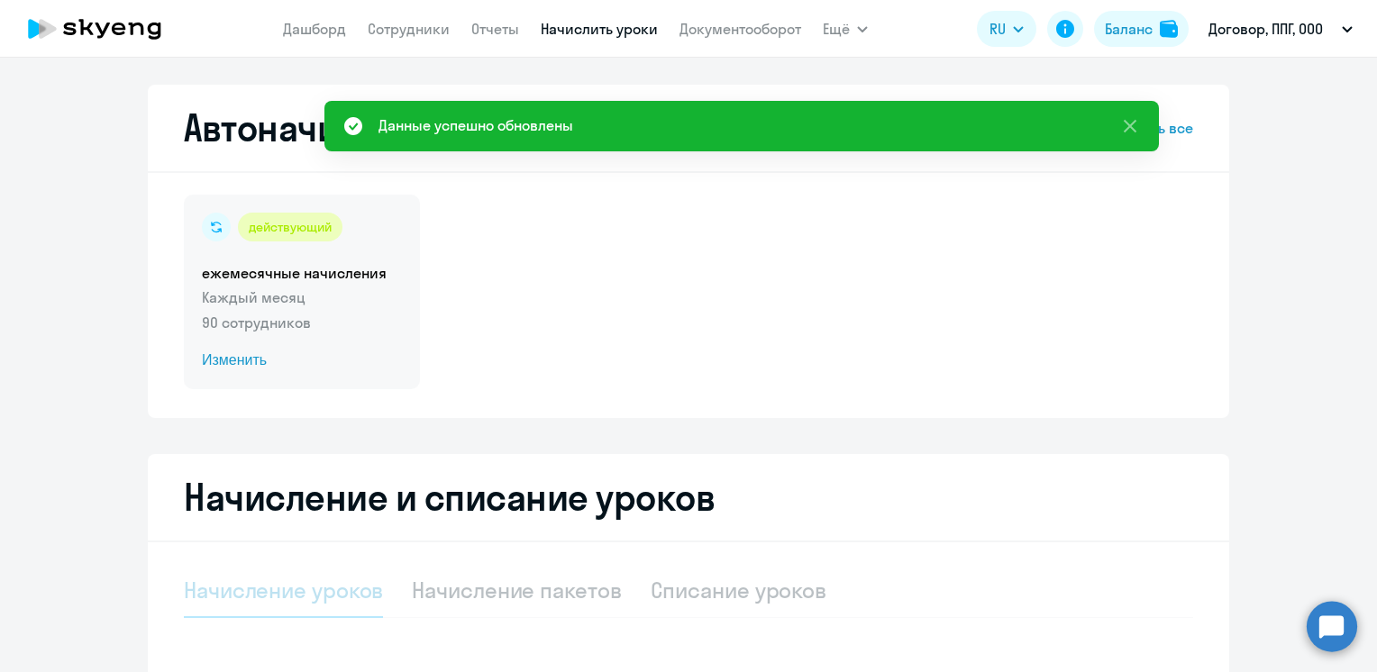
select select "10"
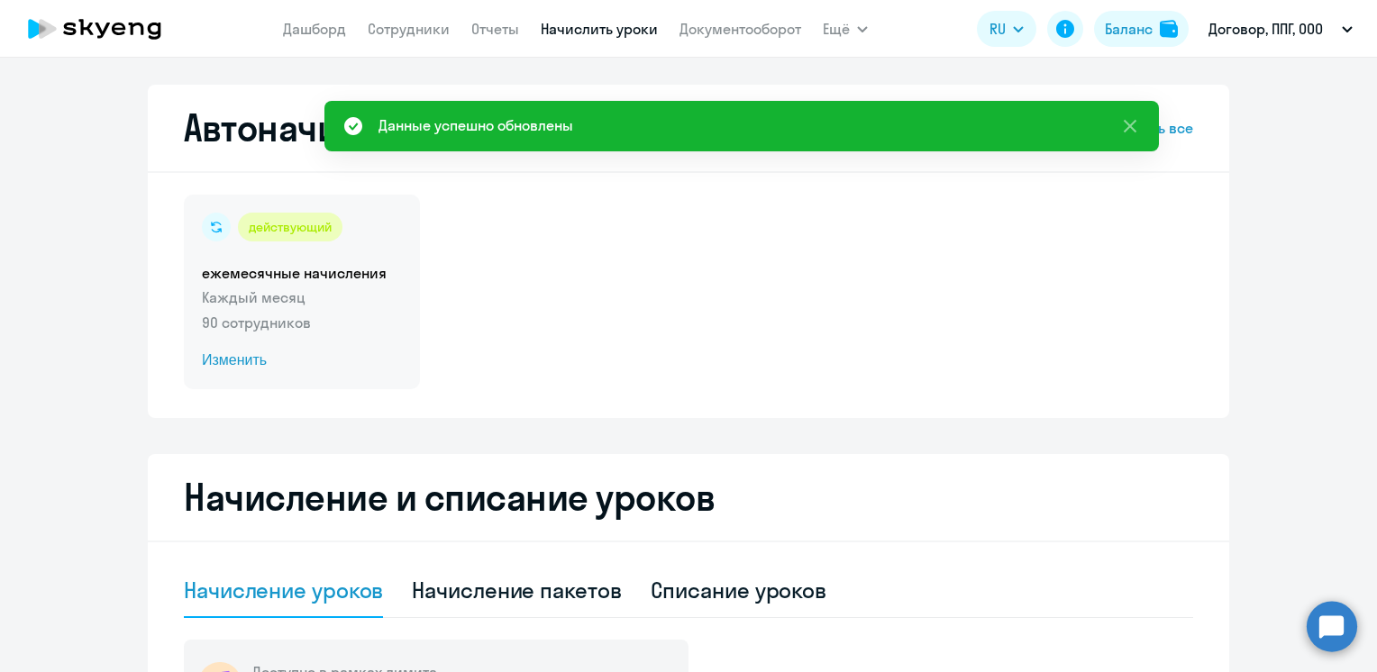
click at [219, 357] on span "Изменить" at bounding box center [302, 361] width 200 height 22
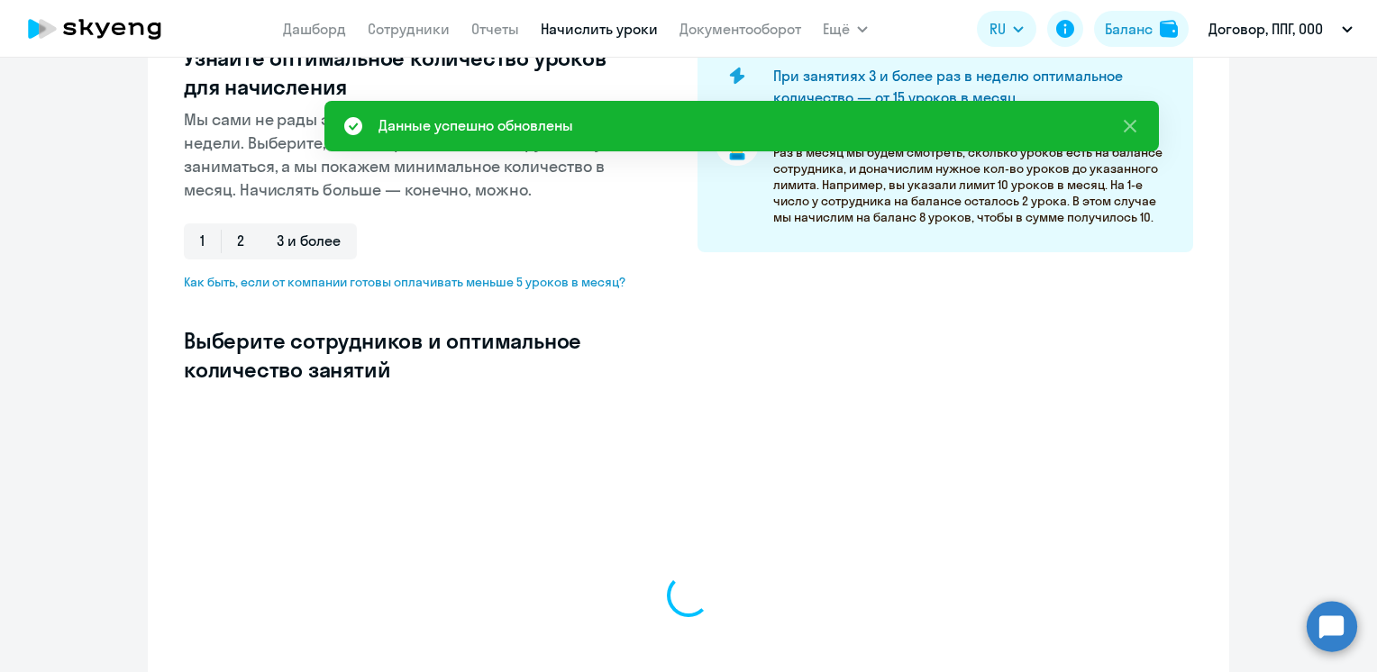
scroll to position [360, 0]
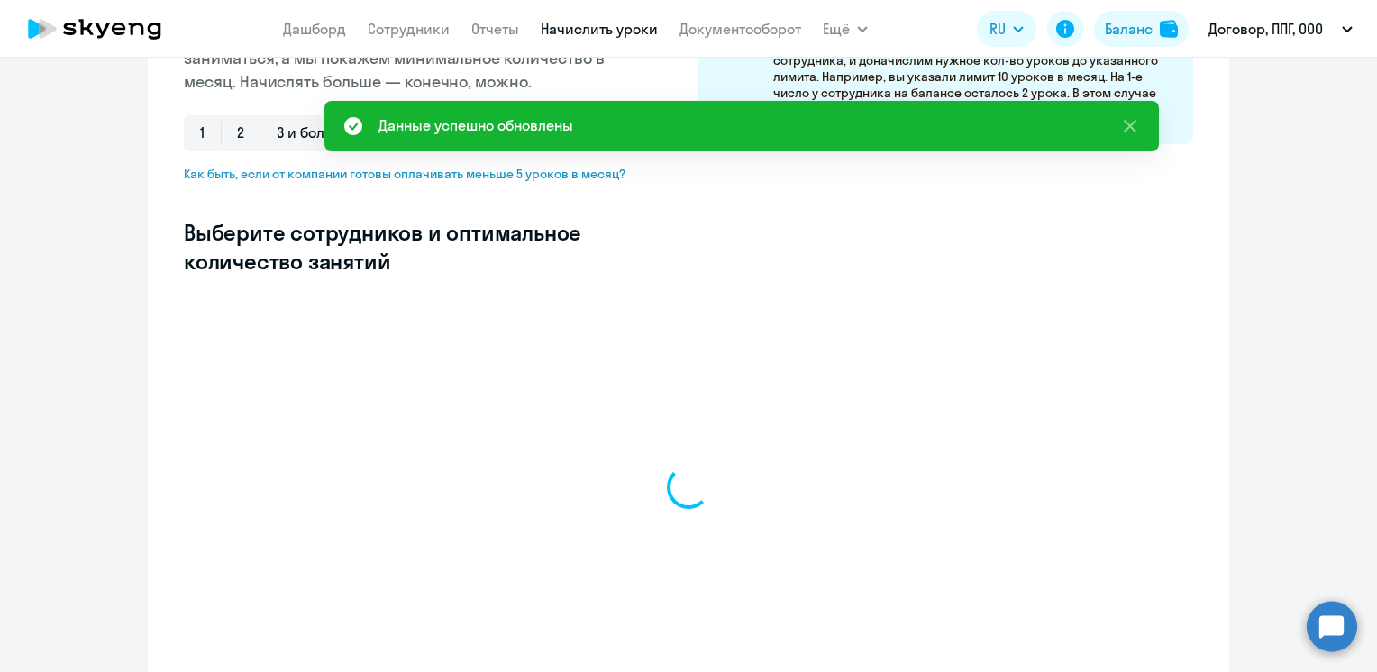
select select "10"
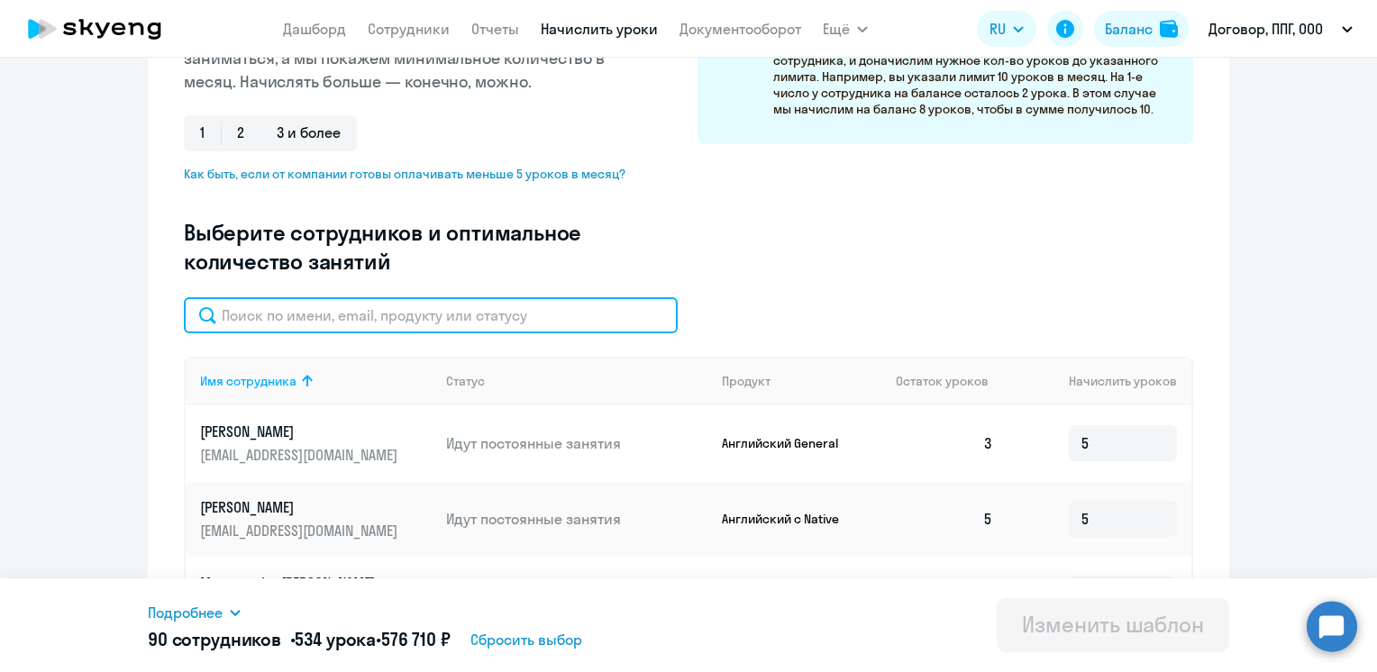
click at [456, 314] on input "text" at bounding box center [431, 315] width 494 height 36
paste input "[PERSON_NAME]"
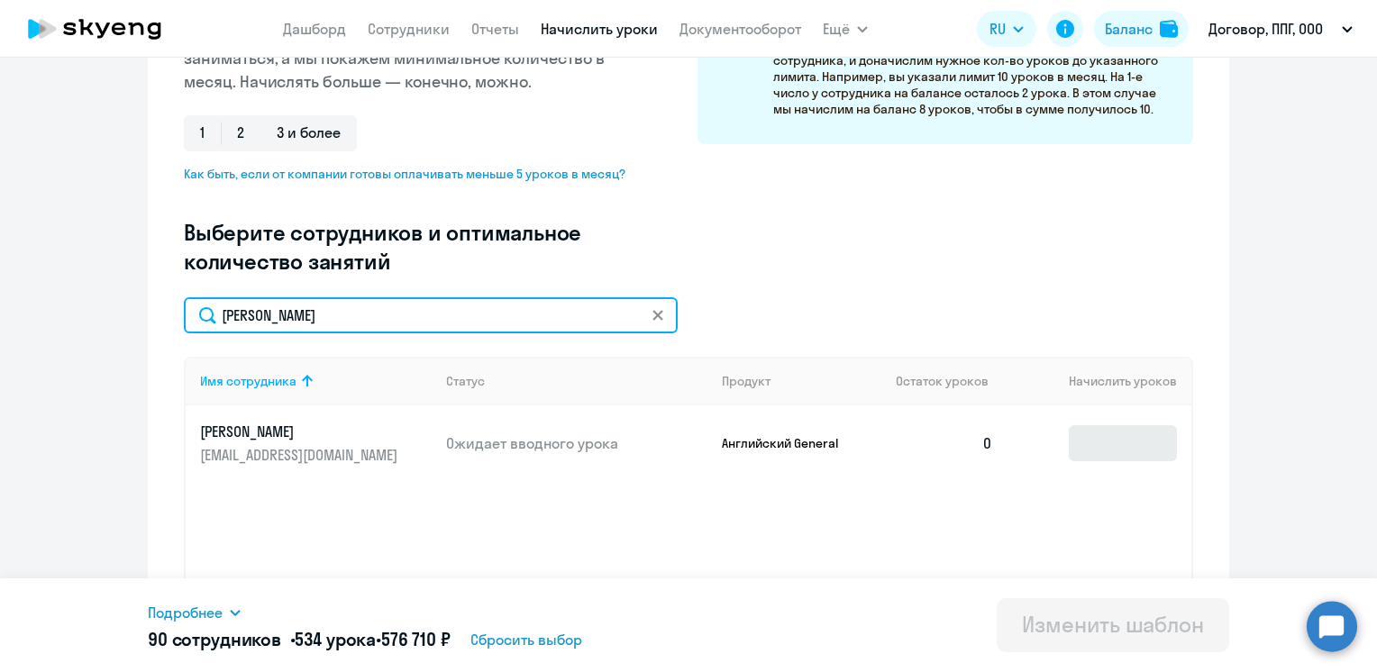
type input "[PERSON_NAME]"
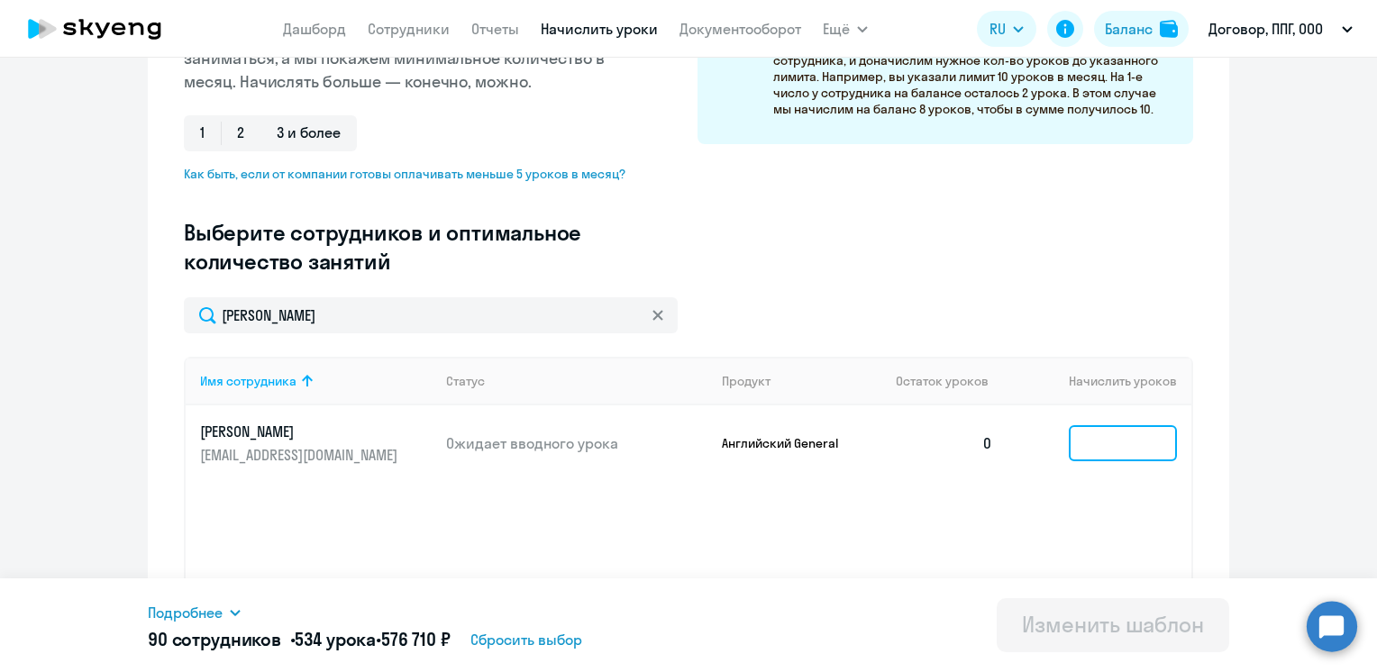
click at [1114, 440] on input at bounding box center [1123, 443] width 108 height 36
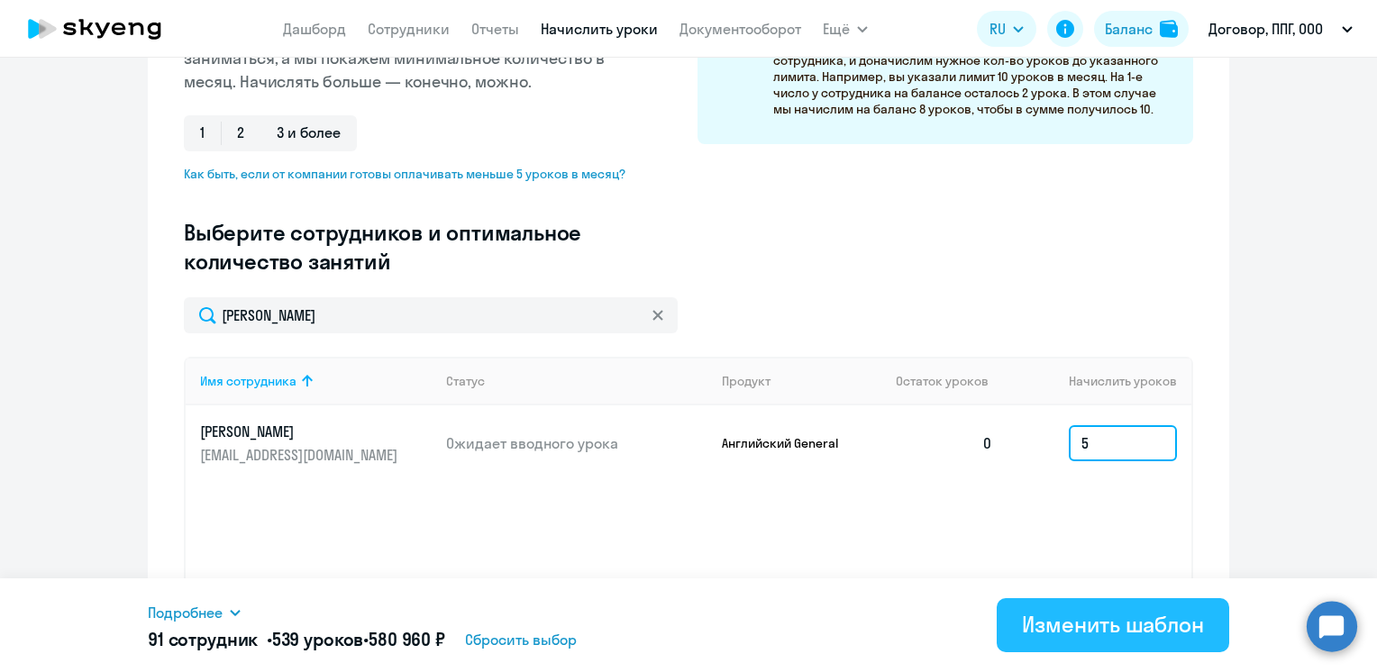
type input "5"
click at [1161, 632] on div "Изменить шаблон" at bounding box center [1113, 624] width 182 height 29
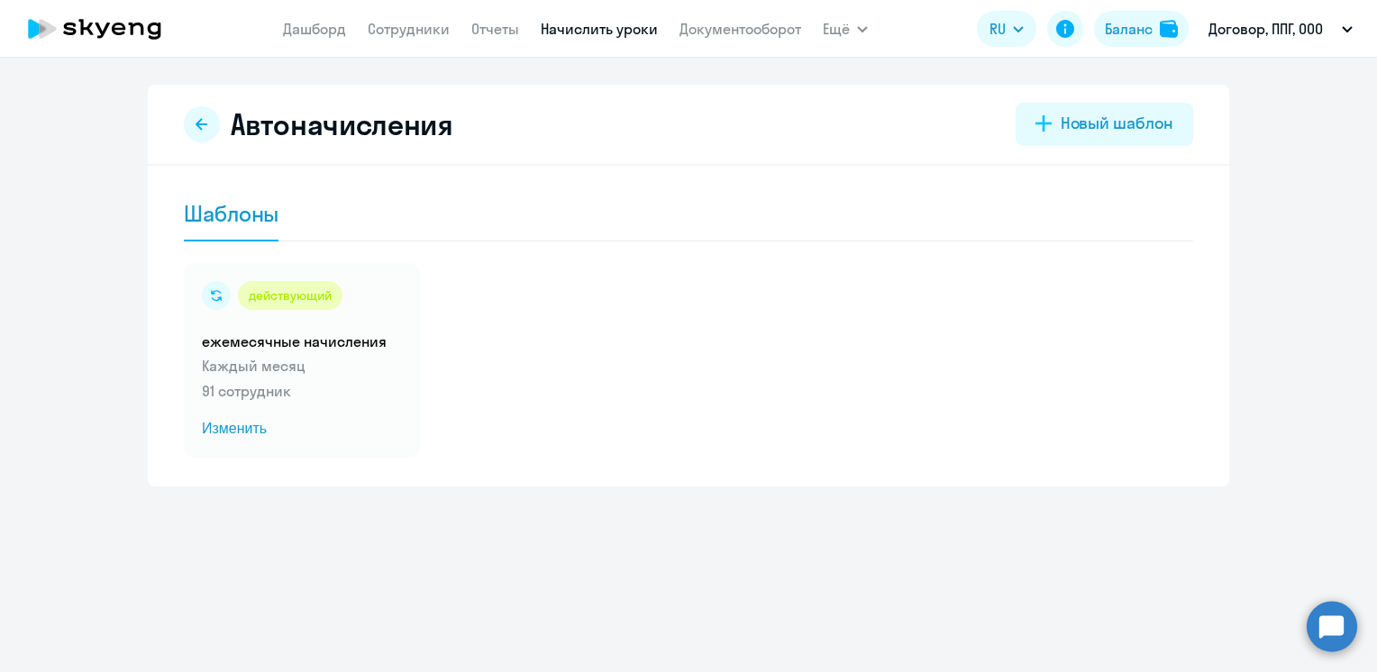
click at [126, 26] on icon at bounding box center [94, 28] width 159 height 45
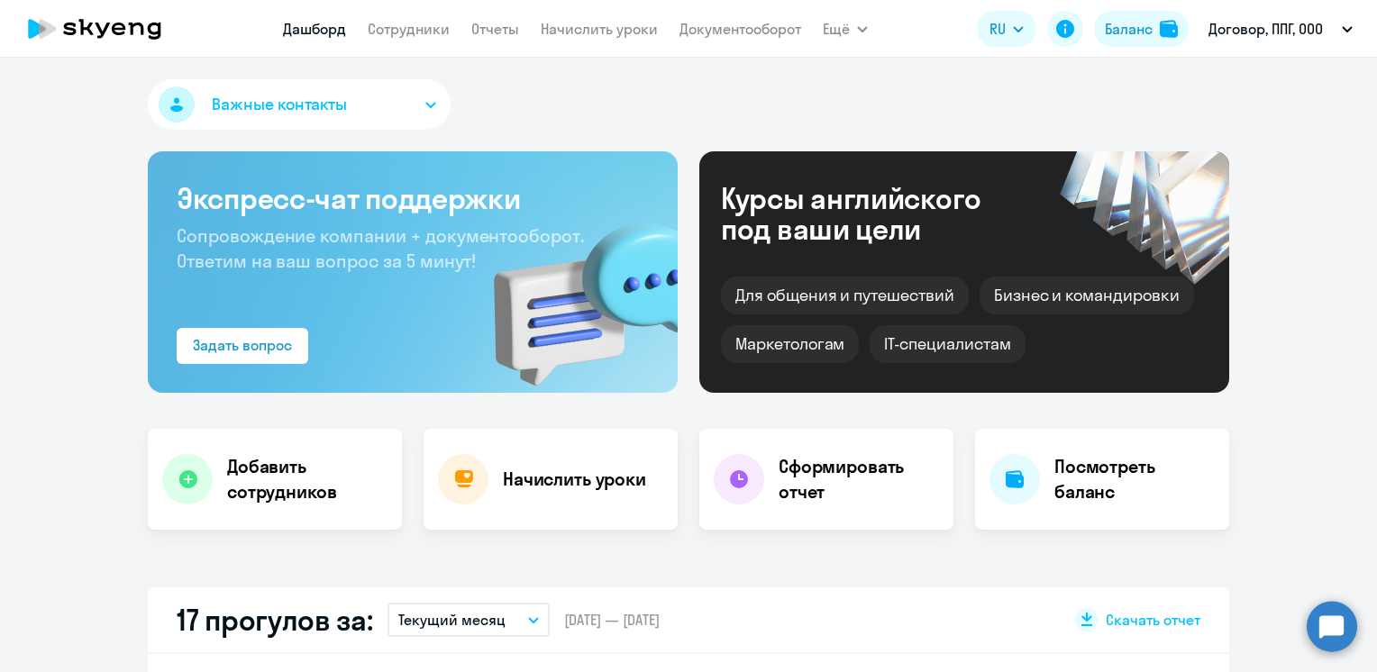
select select "30"
